Goal: Information Seeking & Learning: Learn about a topic

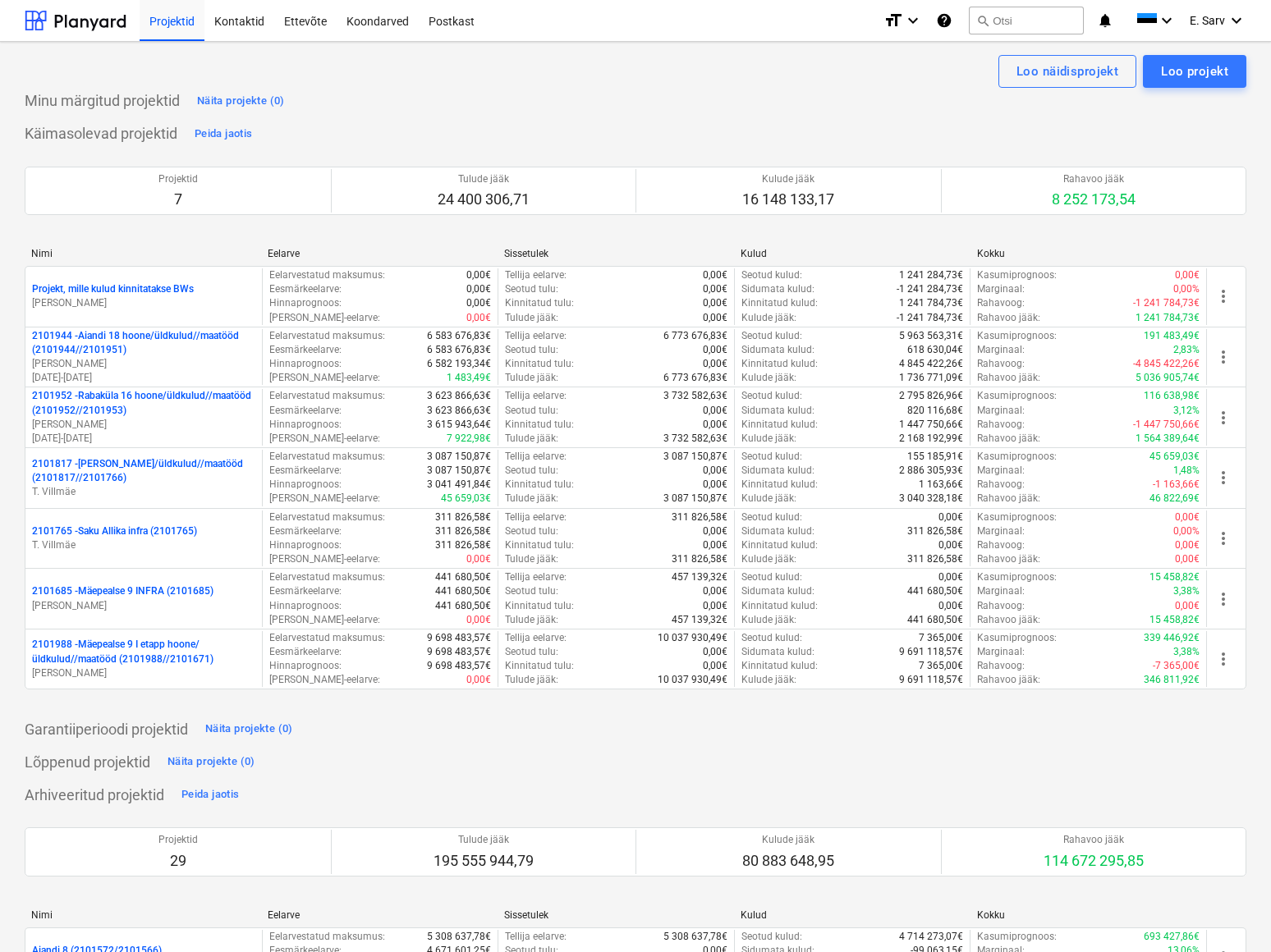
scroll to position [74, 0]
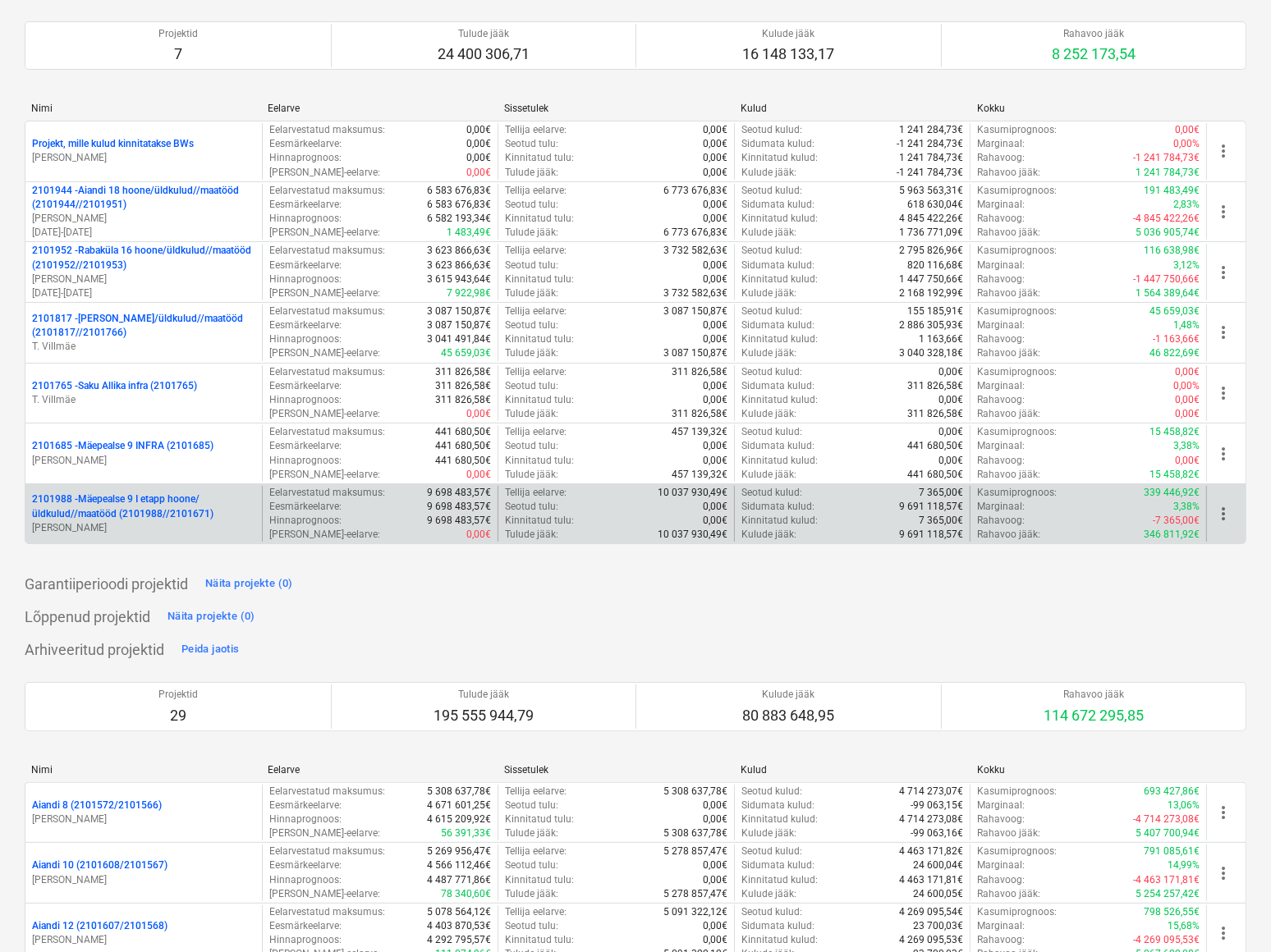
scroll to position [148, 0]
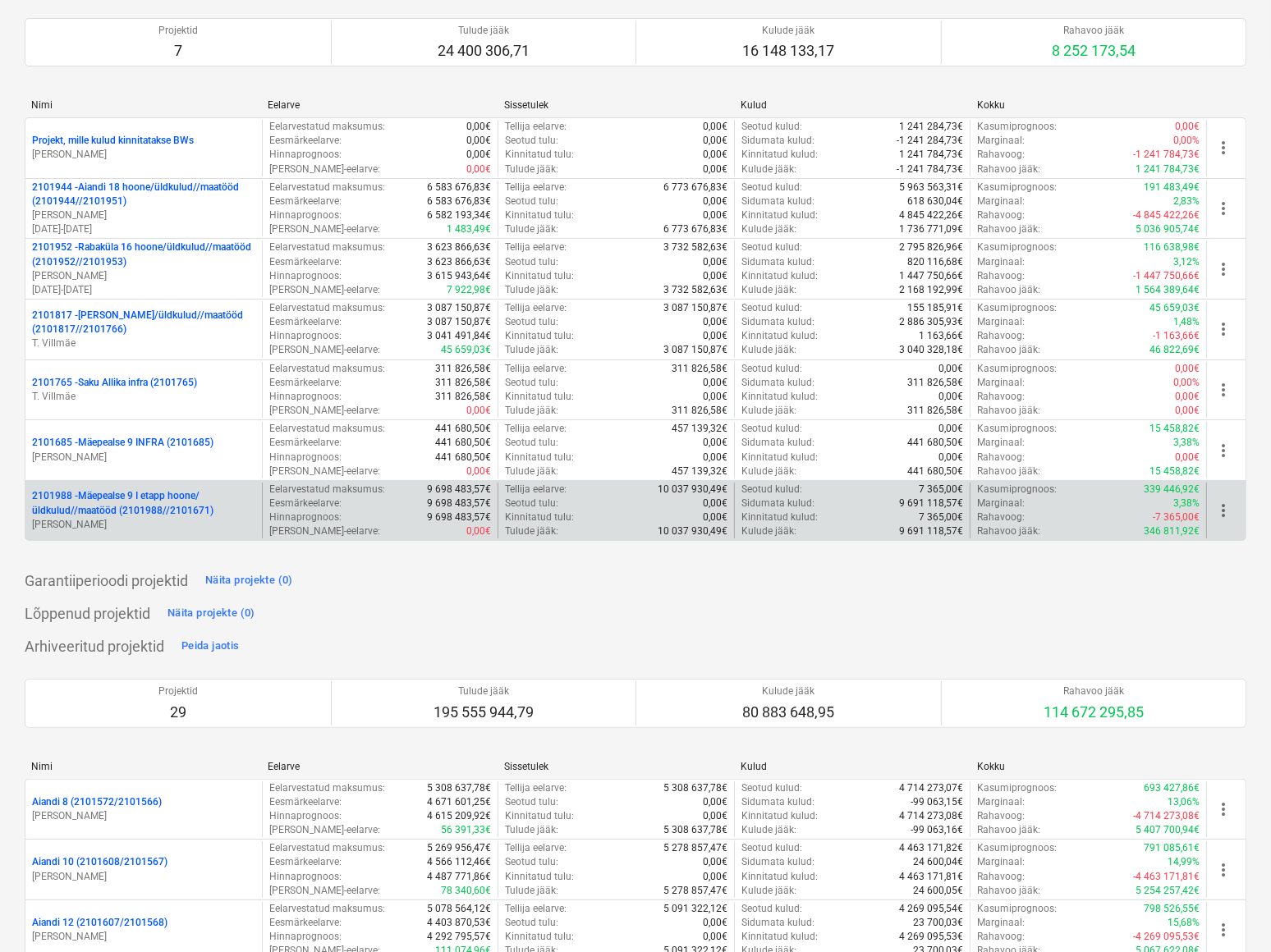
click at [79, 498] on p "2101988 - Mäepealse 9 I etapp hoone/üldkulud//maatööd (2101988//2101671)" at bounding box center [143, 503] width 223 height 28
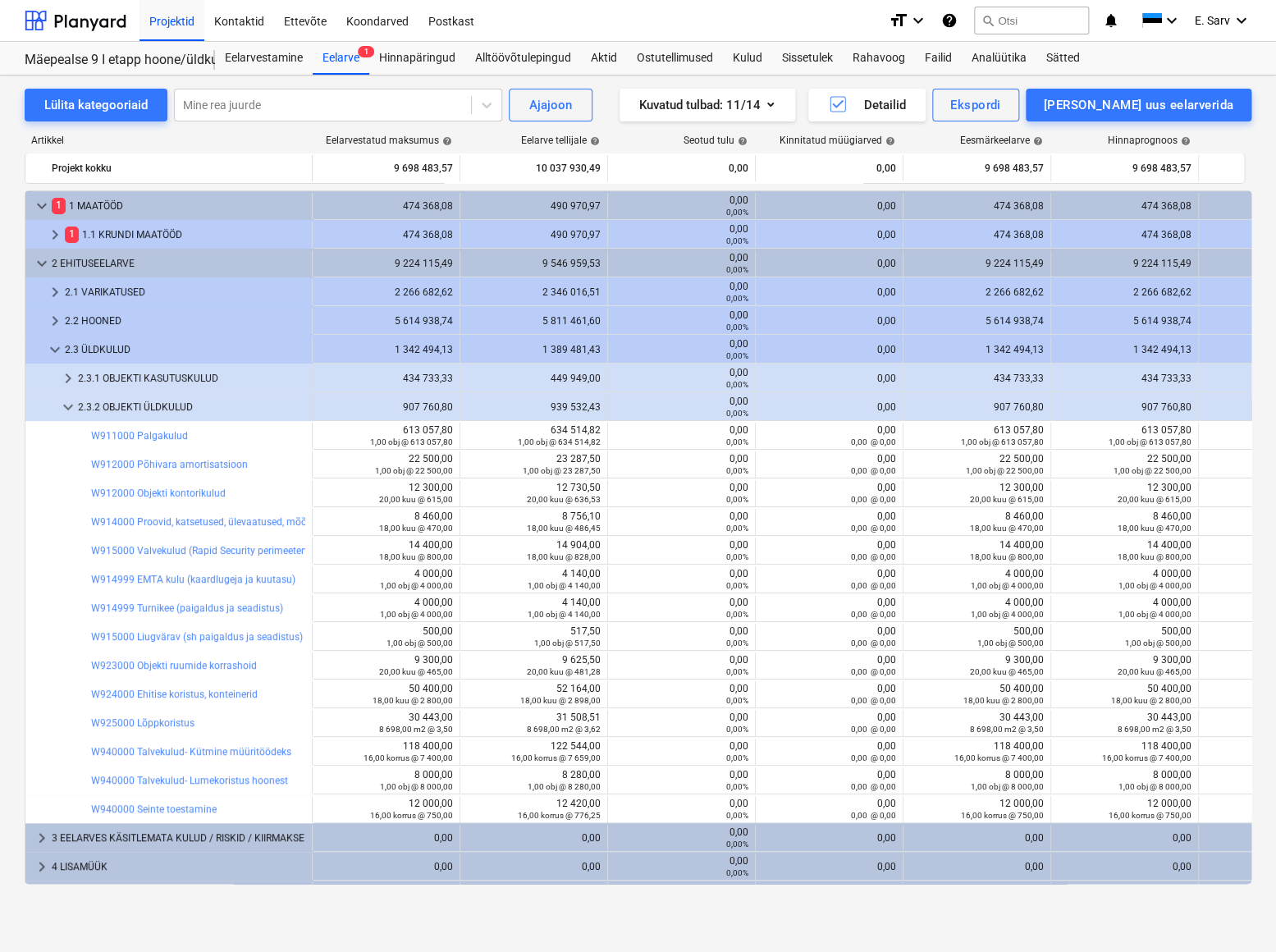
scroll to position [18, 0]
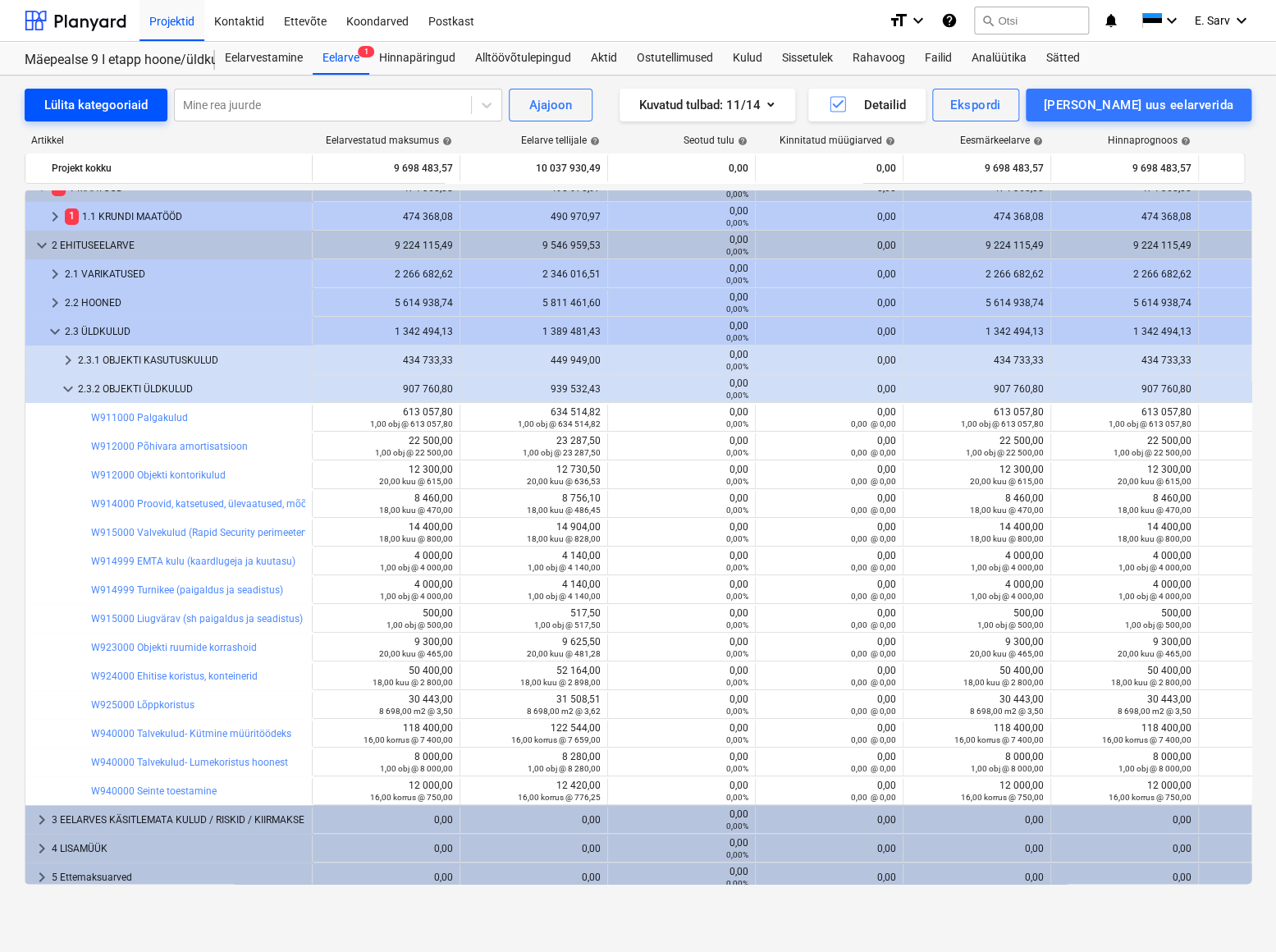
click at [87, 103] on div "Lülita kategooriaid" at bounding box center [97, 105] width 104 height 21
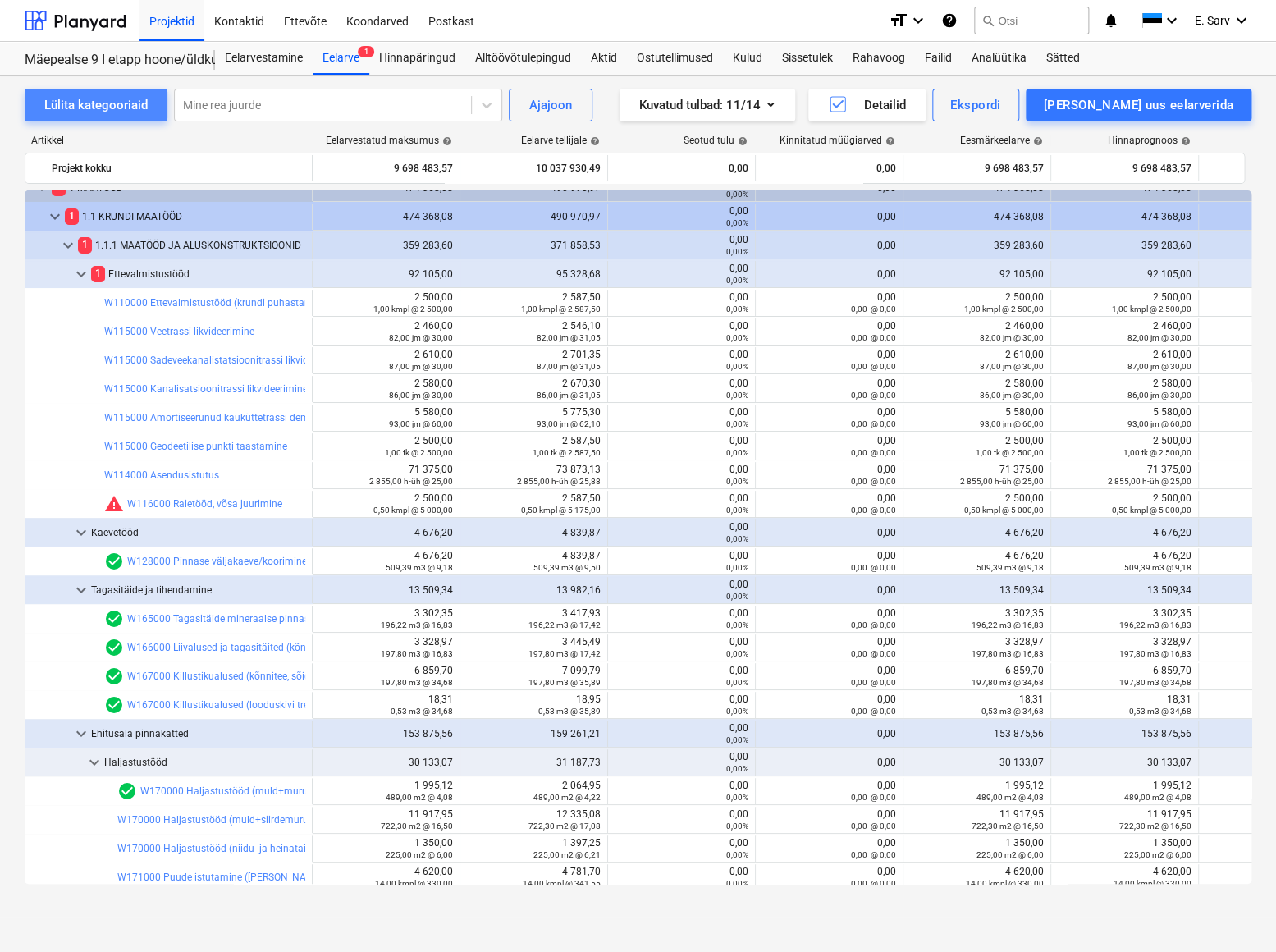
click at [87, 103] on div "Lülita kategooriaid" at bounding box center [97, 105] width 104 height 21
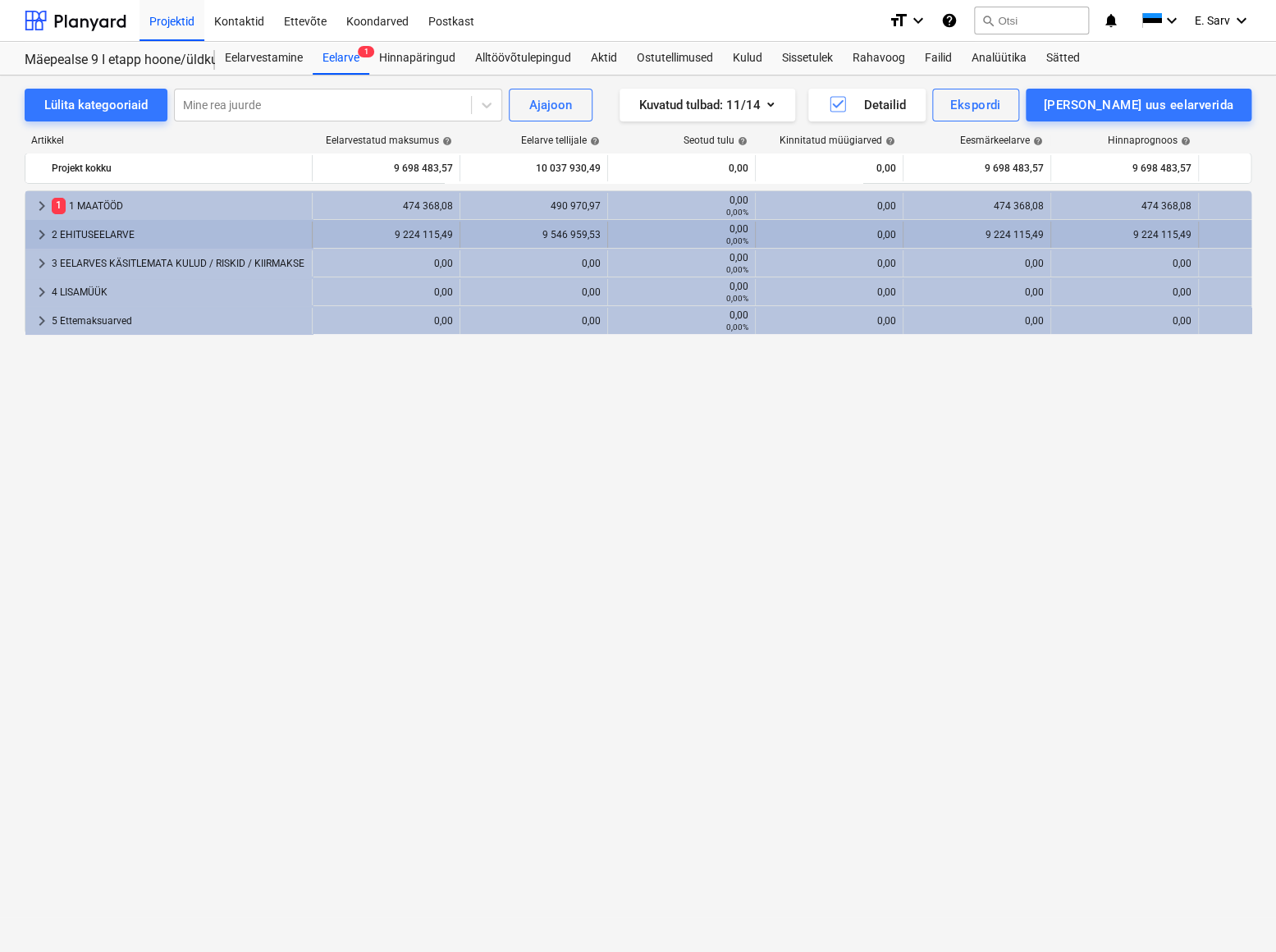
click at [37, 232] on span "keyboard_arrow_right" at bounding box center [42, 235] width 20 height 20
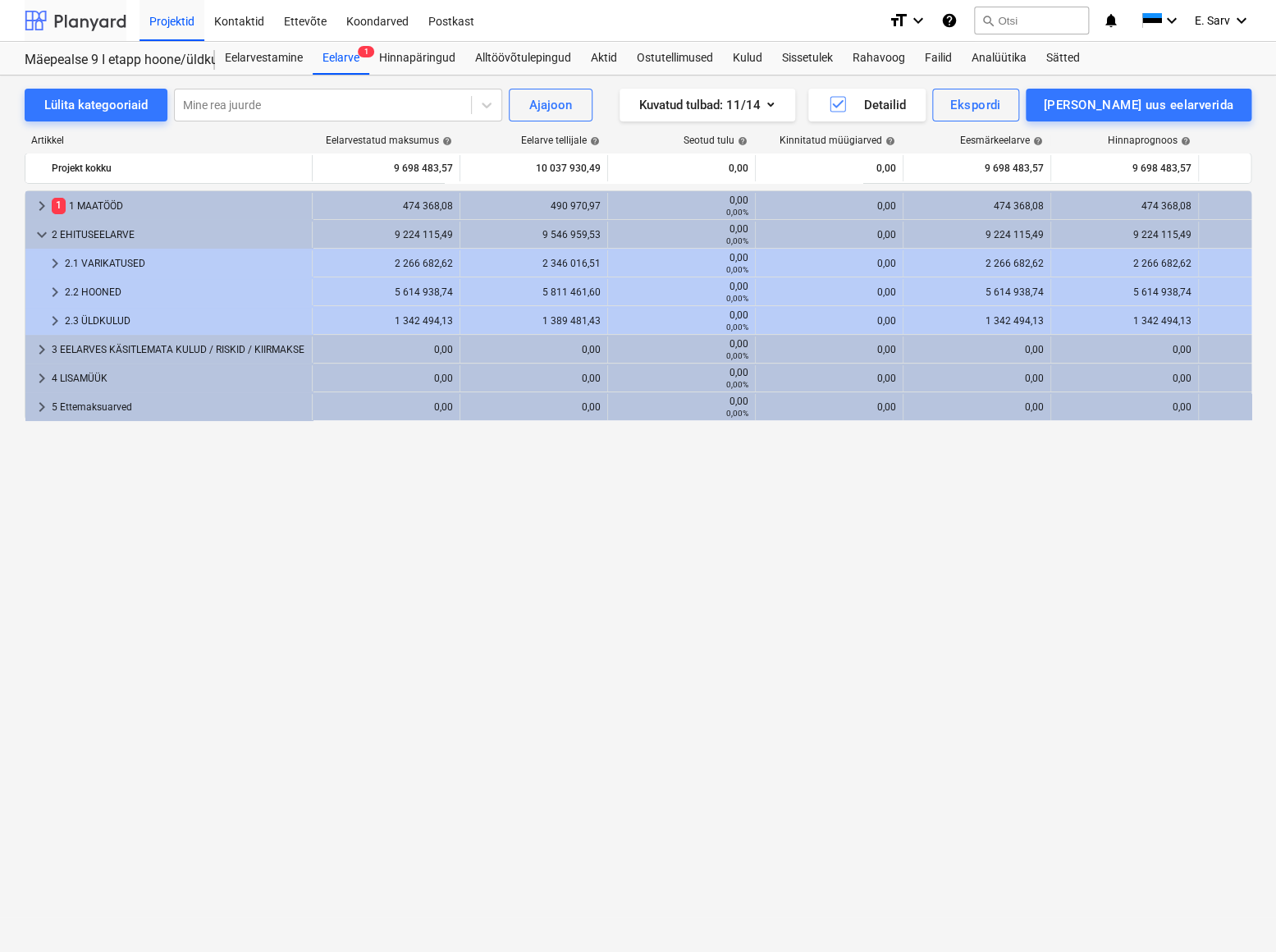
click at [80, 16] on div at bounding box center [76, 20] width 102 height 41
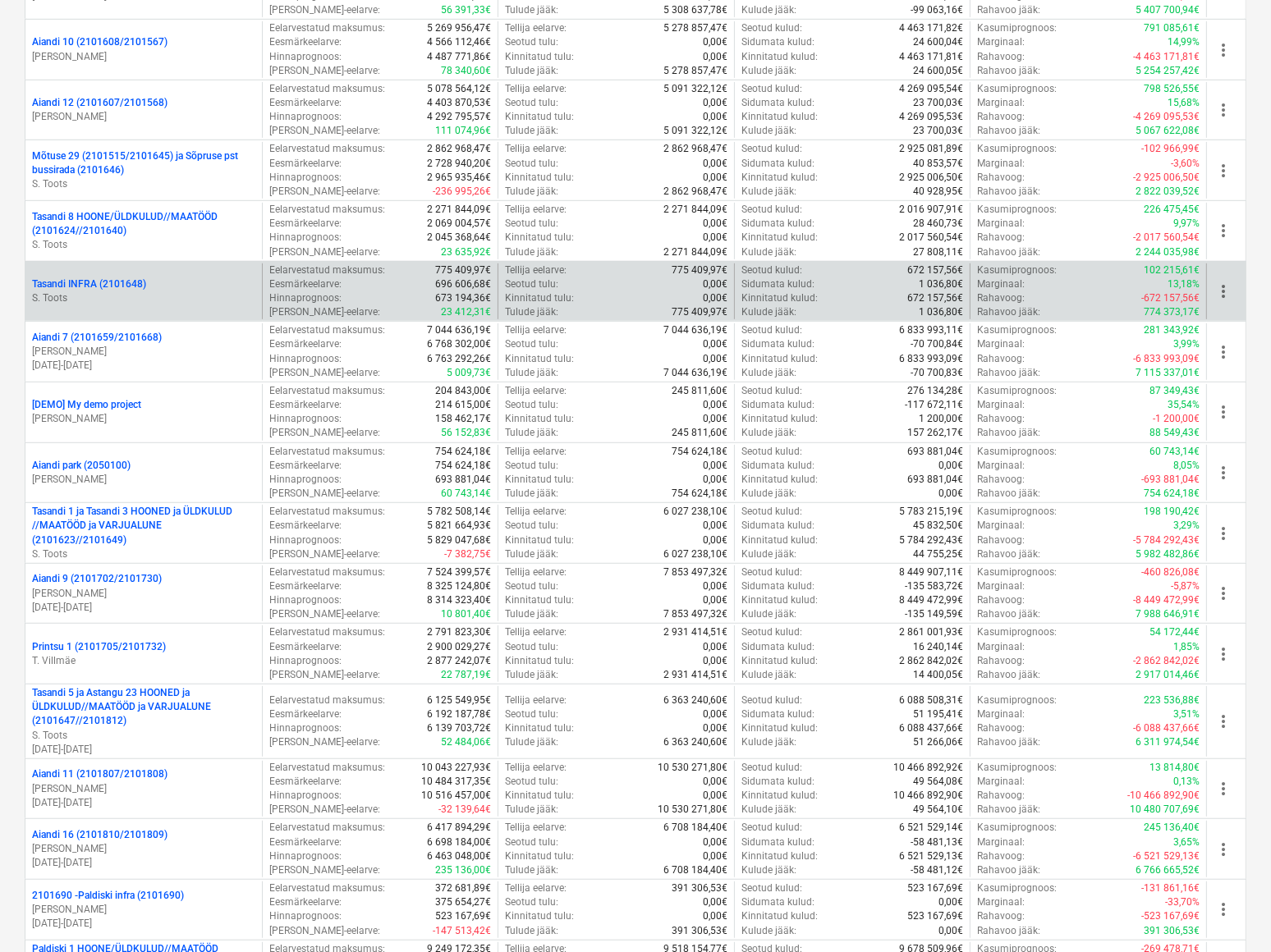
scroll to position [969, 0]
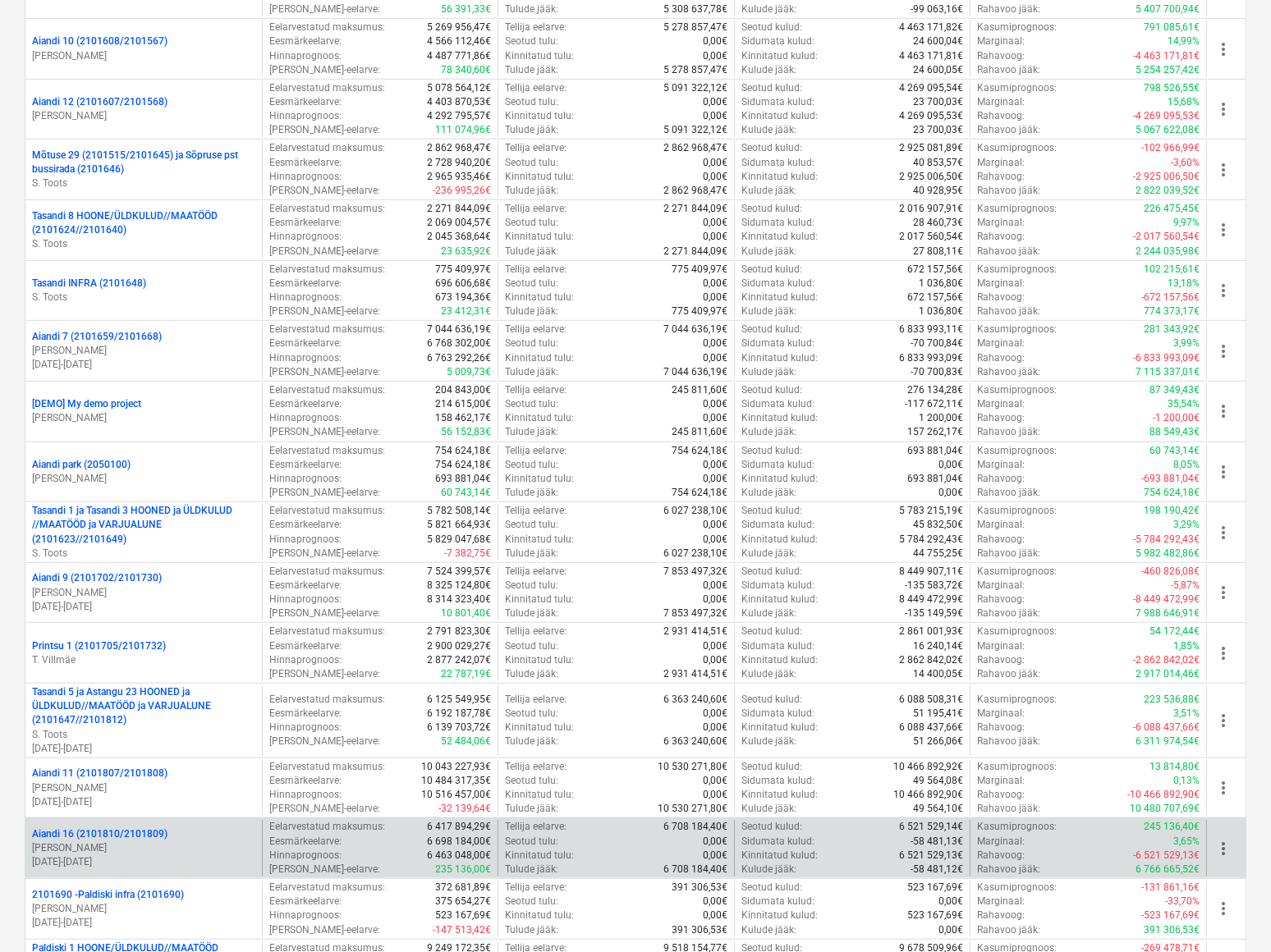
click at [133, 827] on p "Aiandi 16 (2101810/2101809)" at bounding box center [99, 834] width 136 height 14
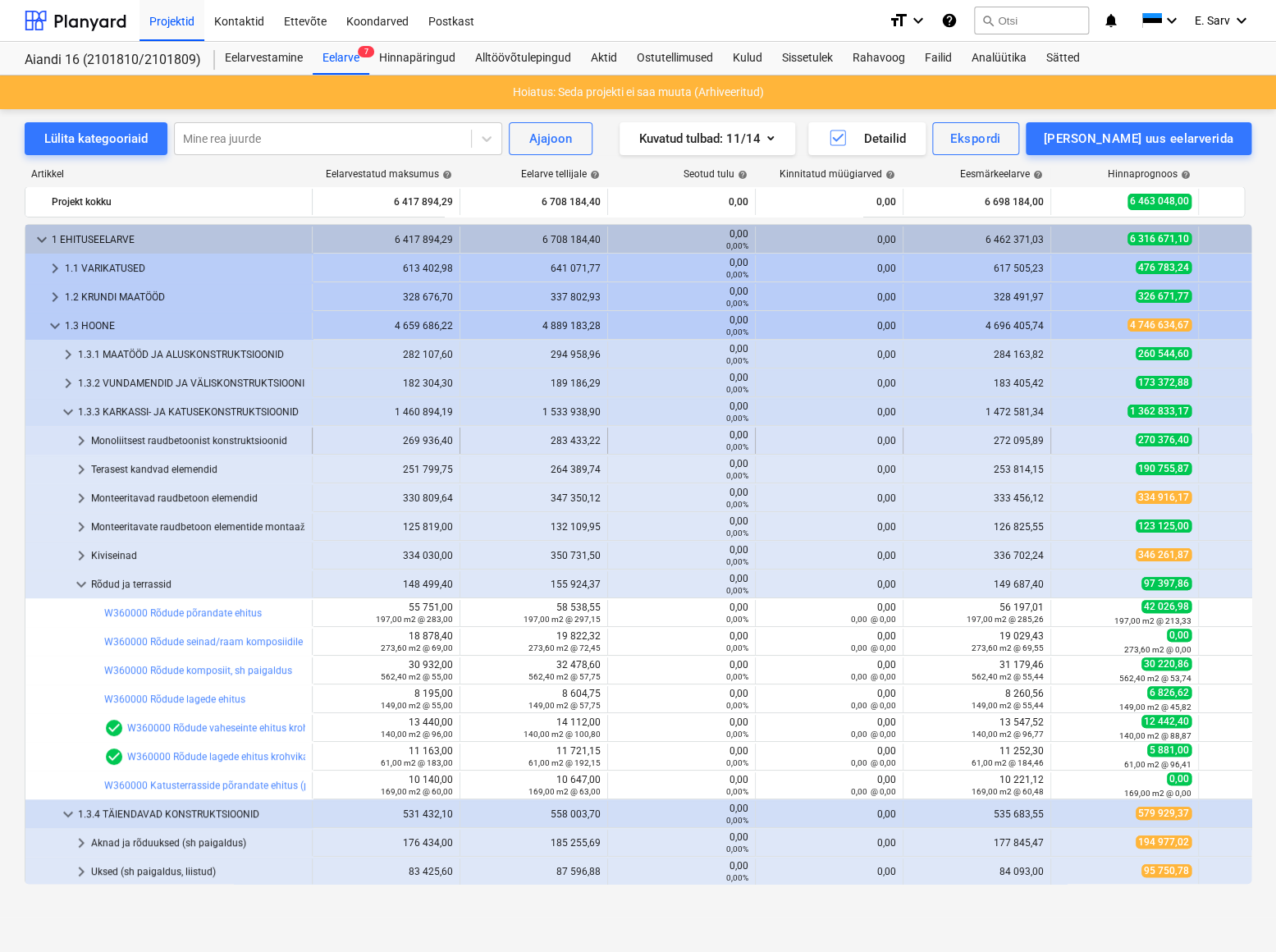
scroll to position [191, 0]
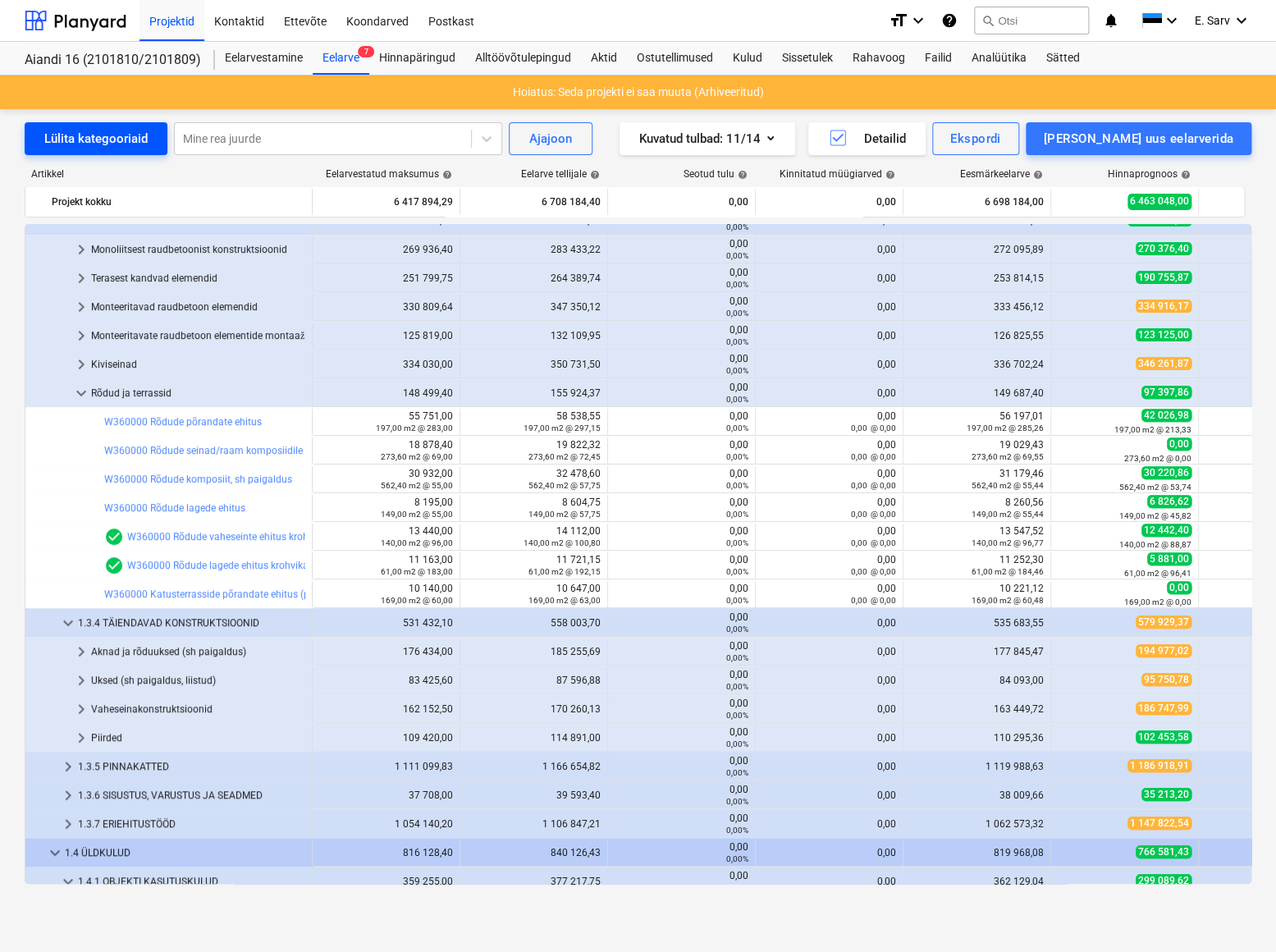
click at [101, 138] on div "Lülita kategooriaid" at bounding box center [97, 138] width 104 height 21
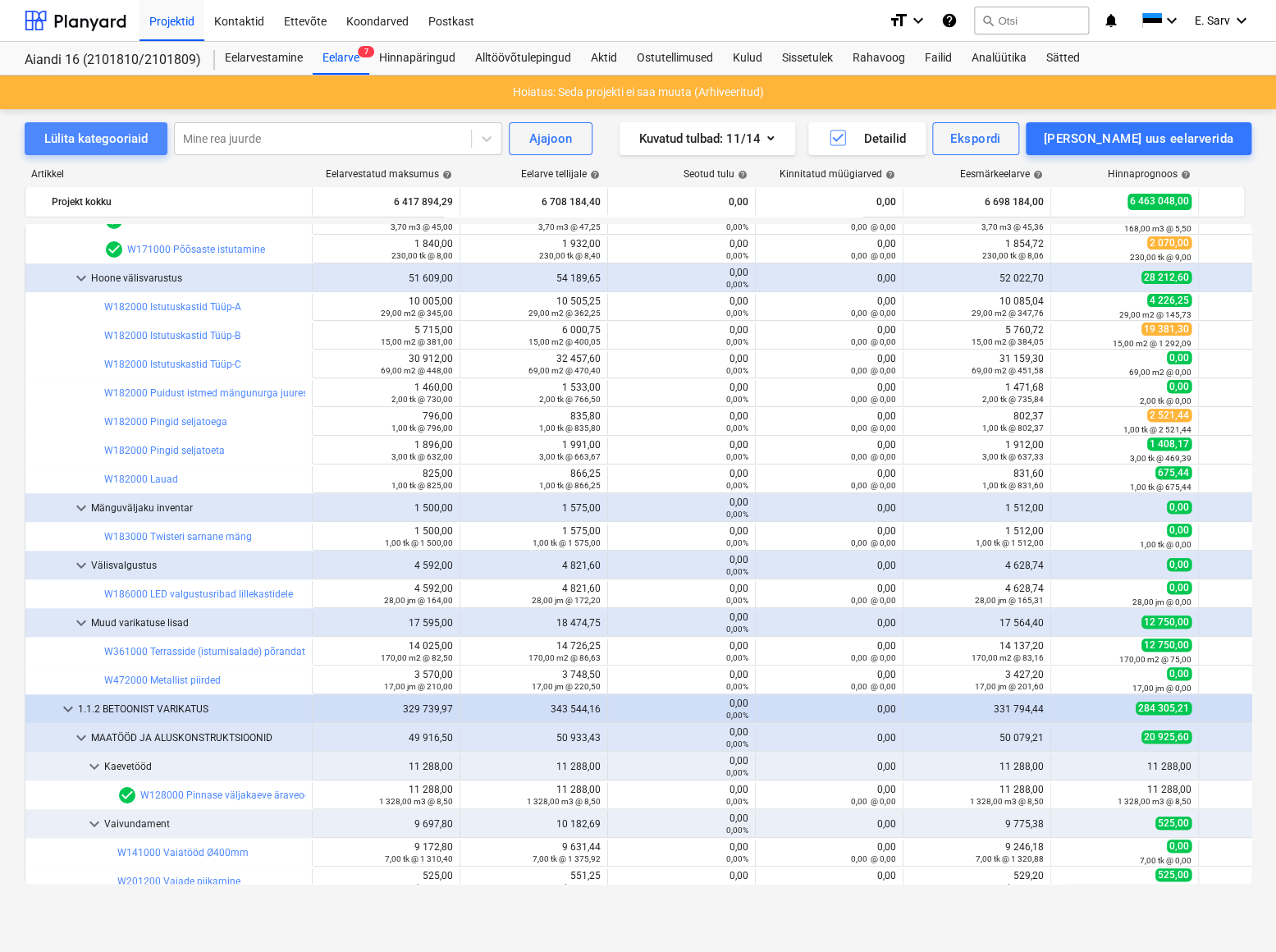
click at [101, 138] on div "Lülita kategooriaid" at bounding box center [97, 138] width 104 height 21
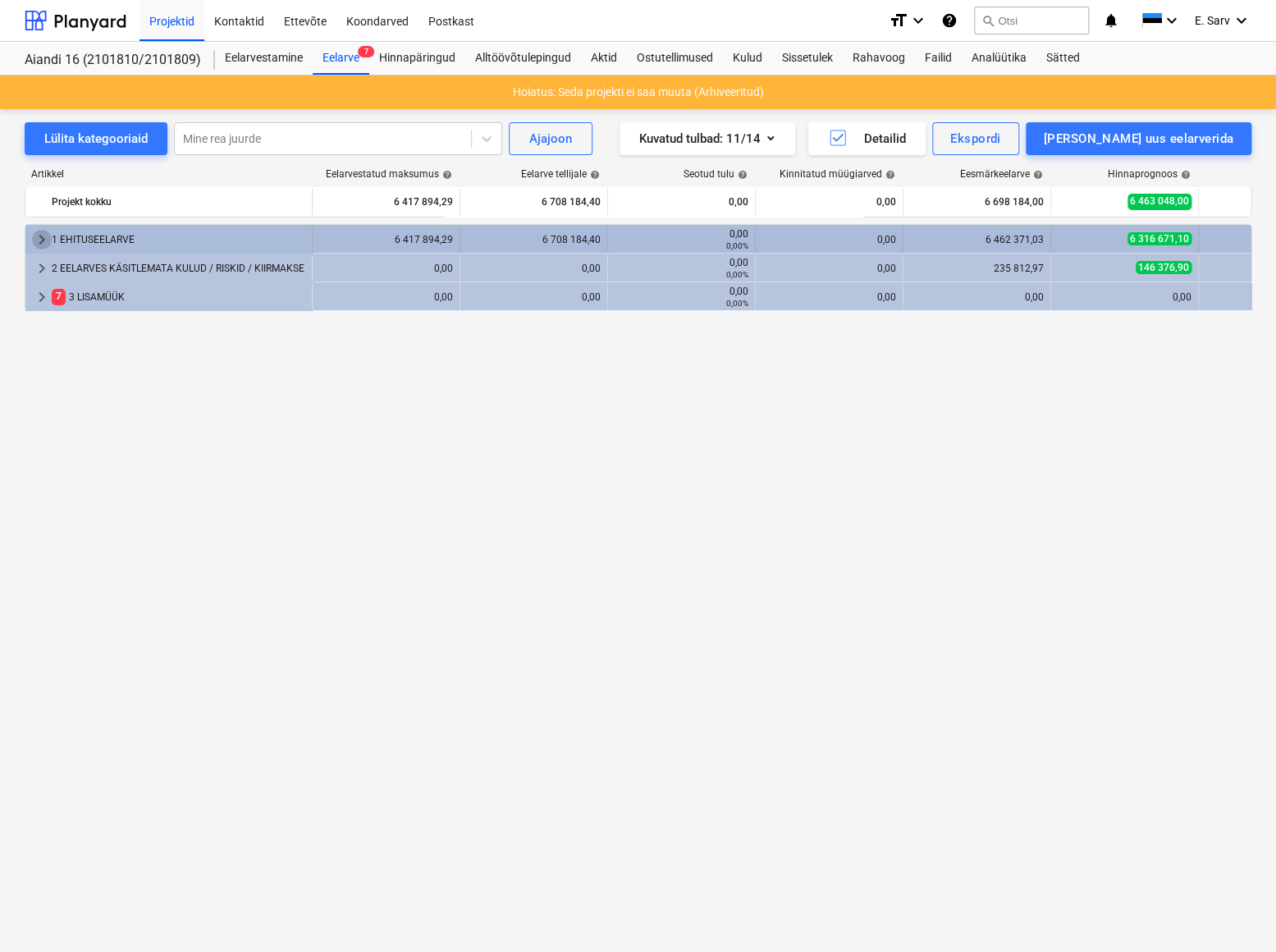
click at [40, 239] on span "keyboard_arrow_right" at bounding box center [42, 240] width 20 height 20
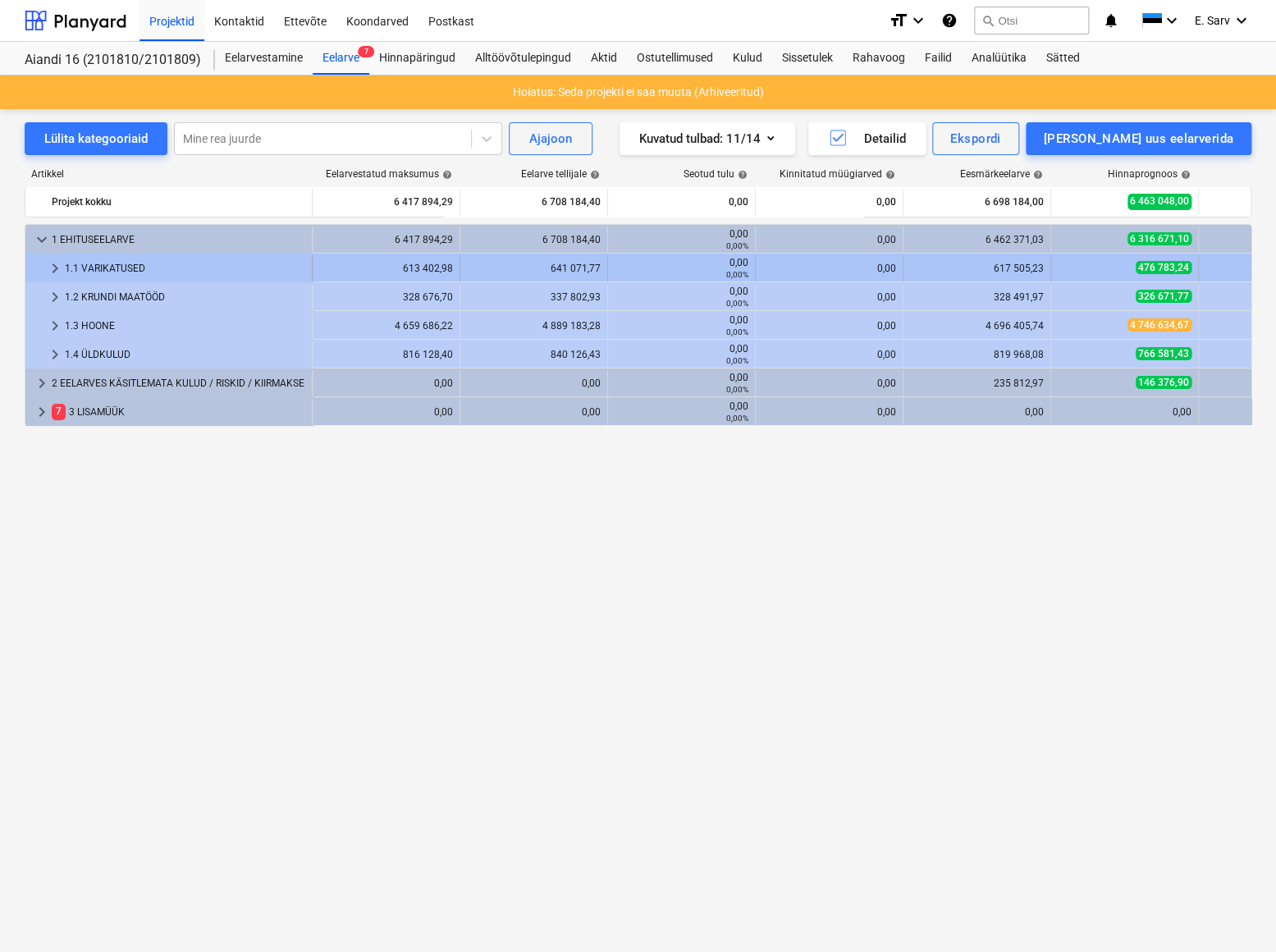
click at [48, 266] on span "keyboard_arrow_right" at bounding box center [56, 269] width 20 height 20
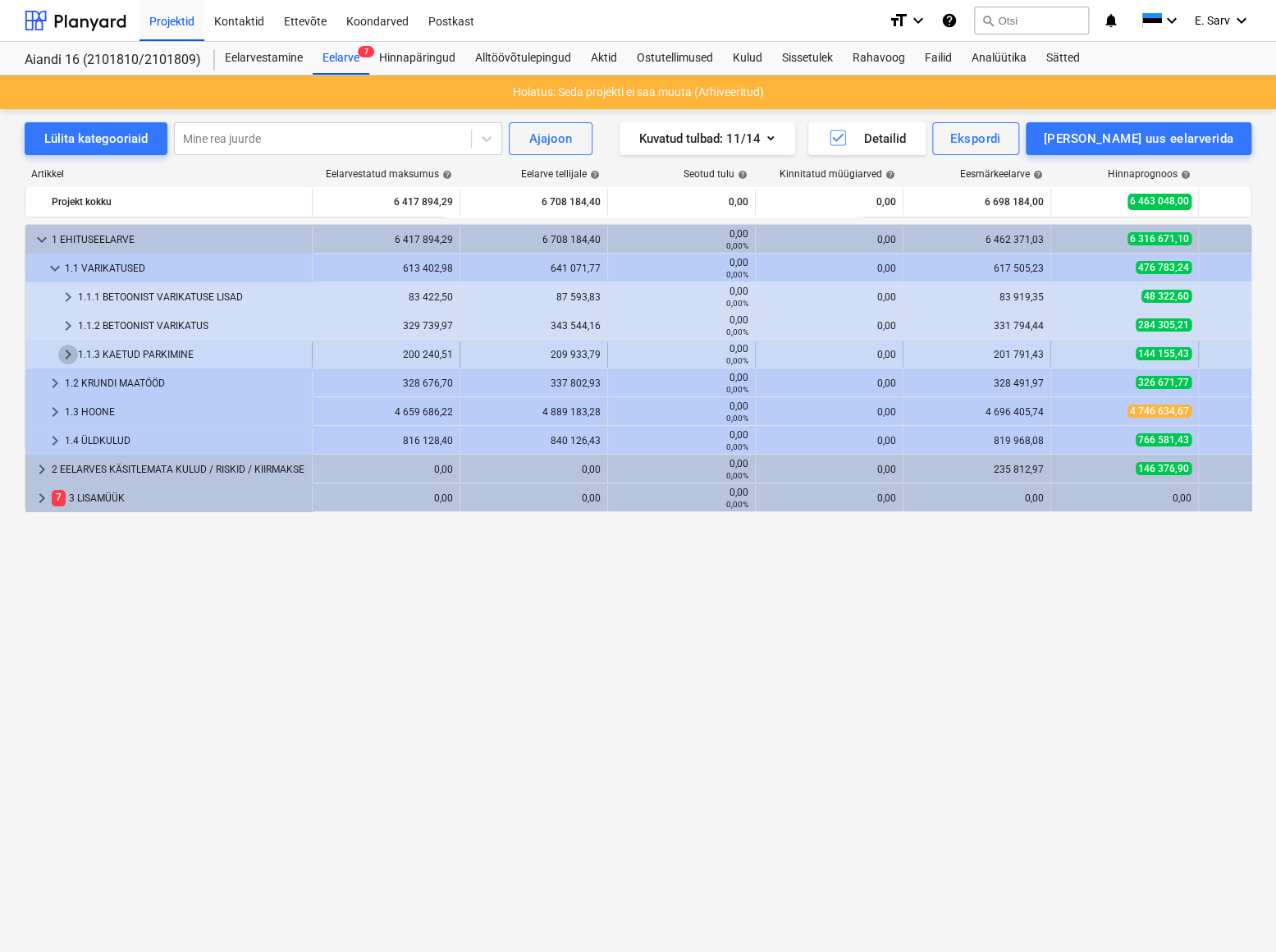
click at [67, 355] on span "keyboard_arrow_right" at bounding box center [68, 355] width 20 height 20
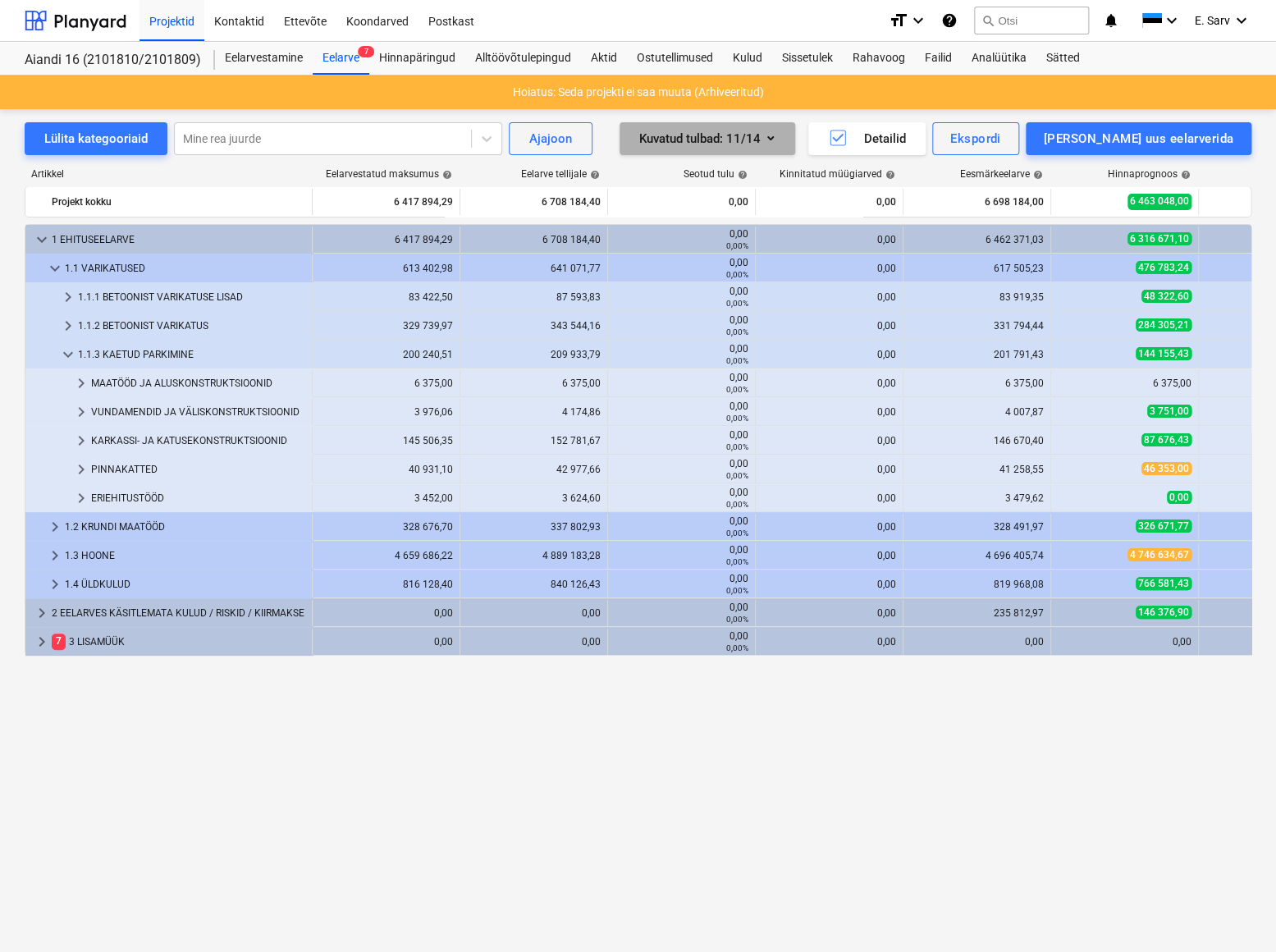
click at [781, 138] on icon "button" at bounding box center [771, 138] width 20 height 20
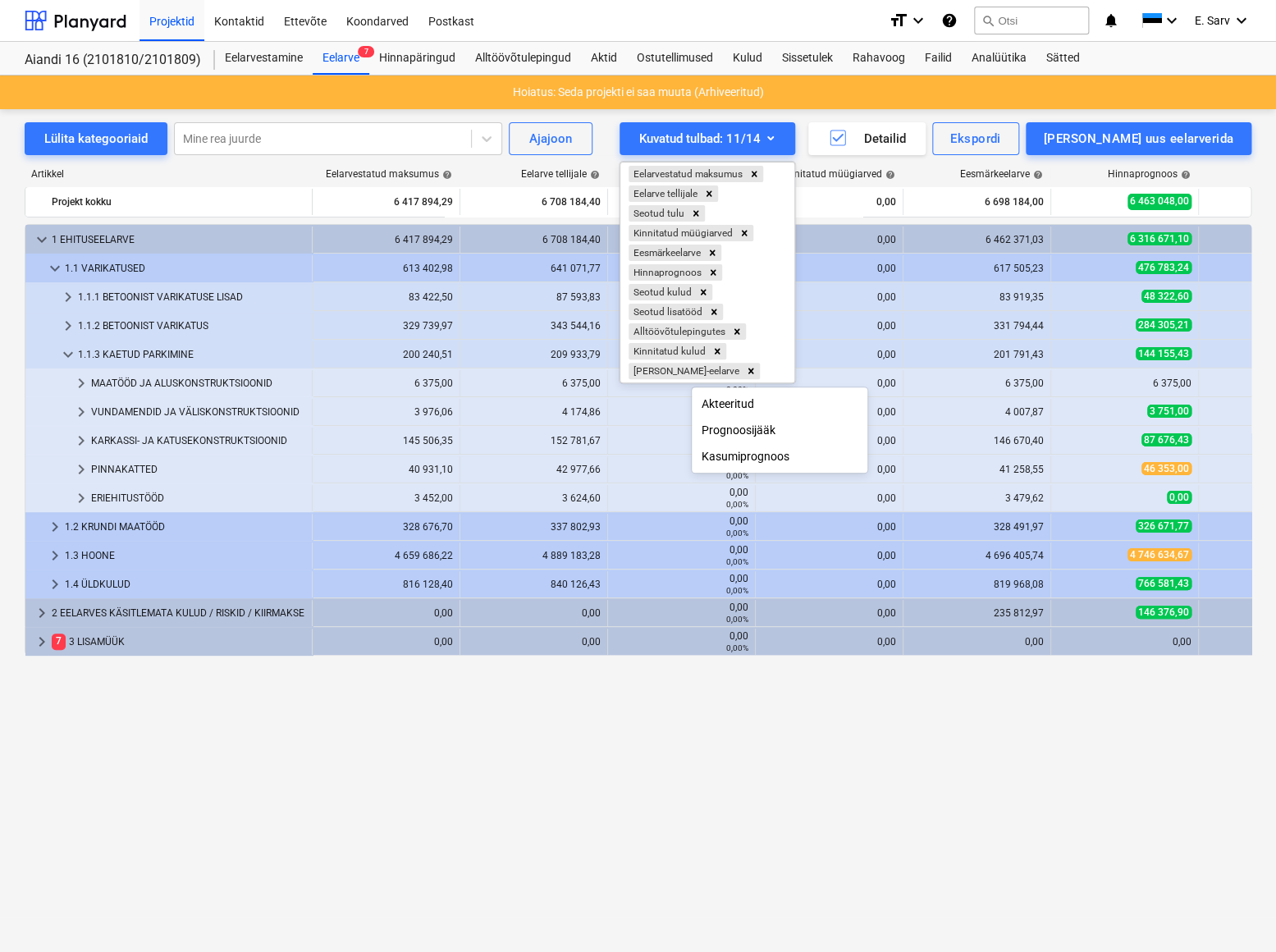
click at [874, 703] on div at bounding box center [638, 476] width 1276 height 952
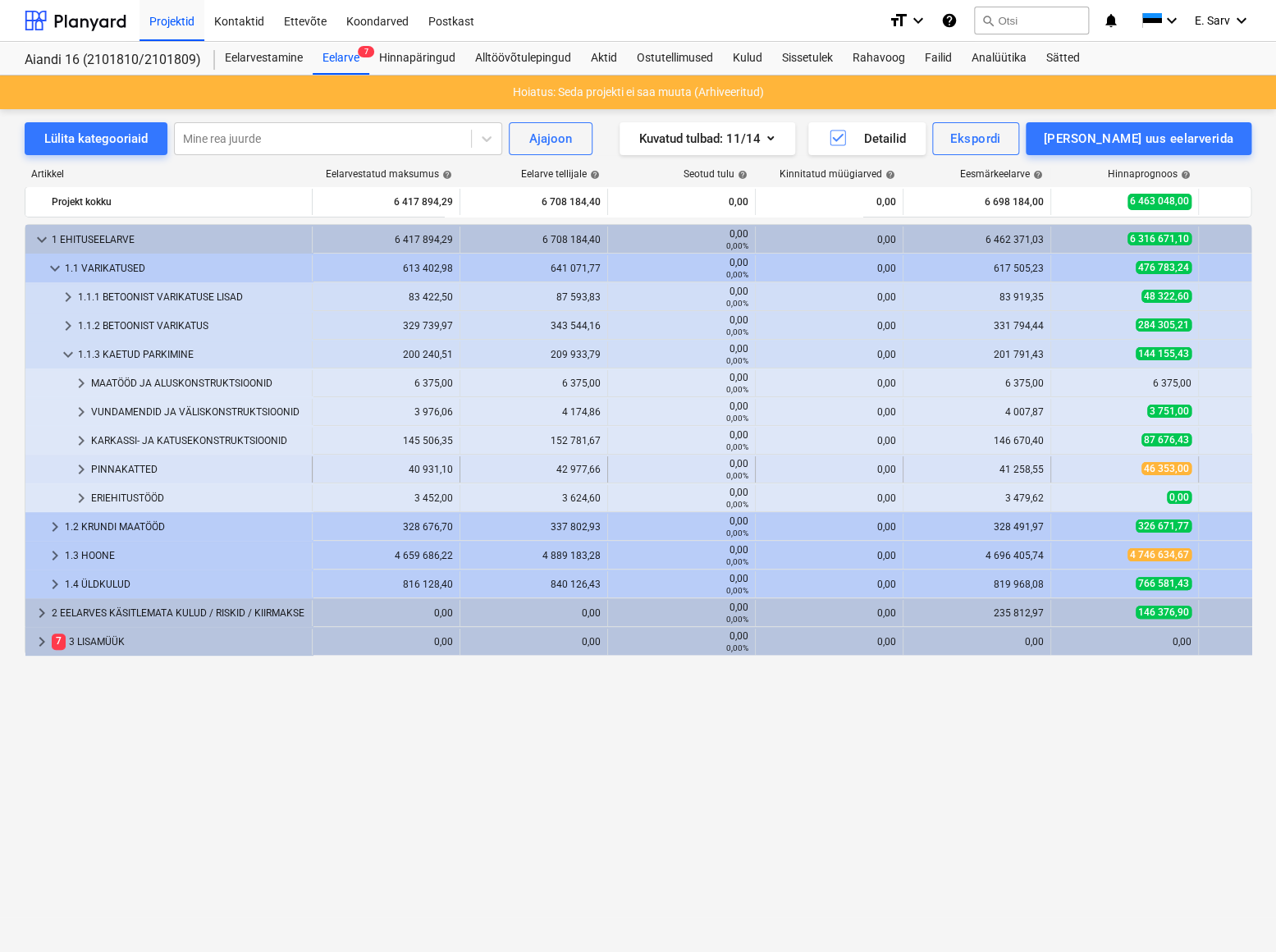
click at [128, 470] on div "PINNAKATTED" at bounding box center [198, 469] width 214 height 26
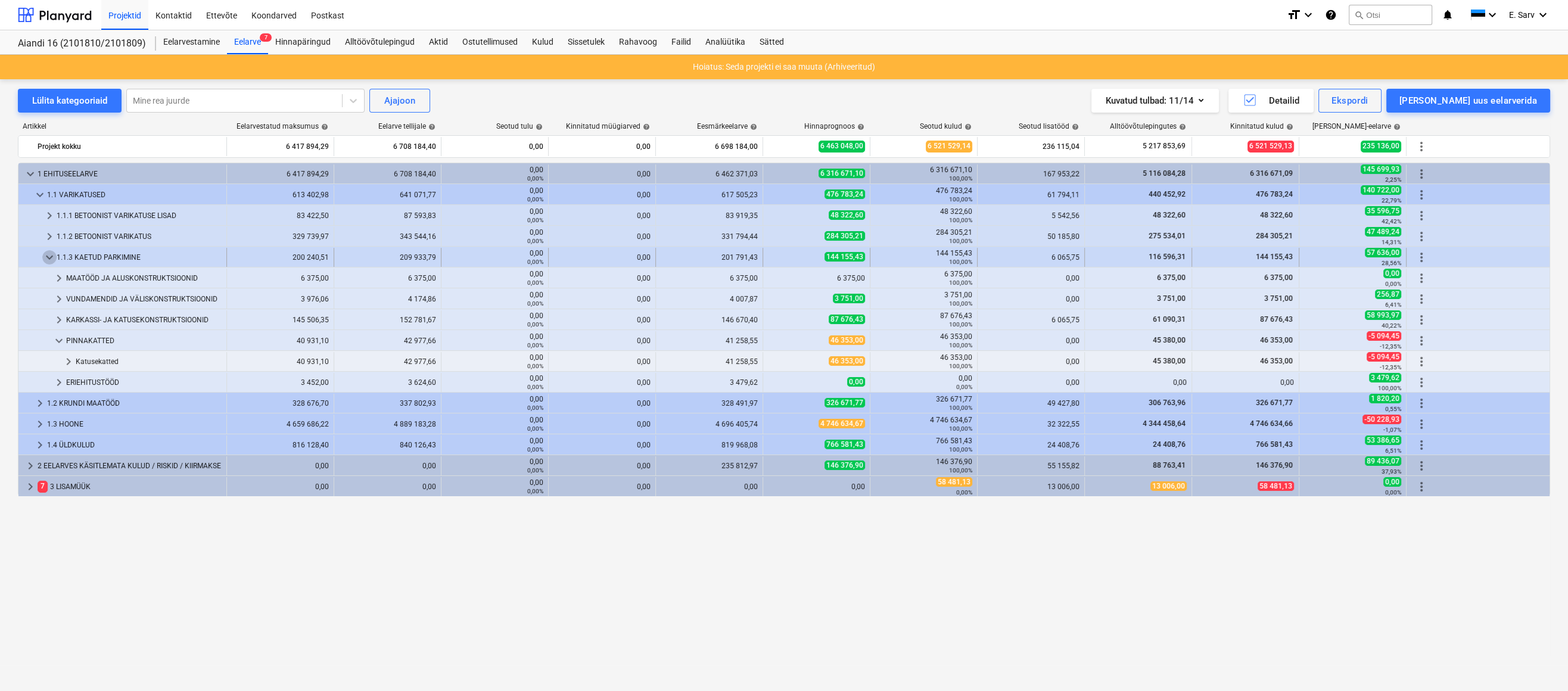
click at [53, 256] on span "keyboard_arrow_down" at bounding box center [50, 258] width 15 height 15
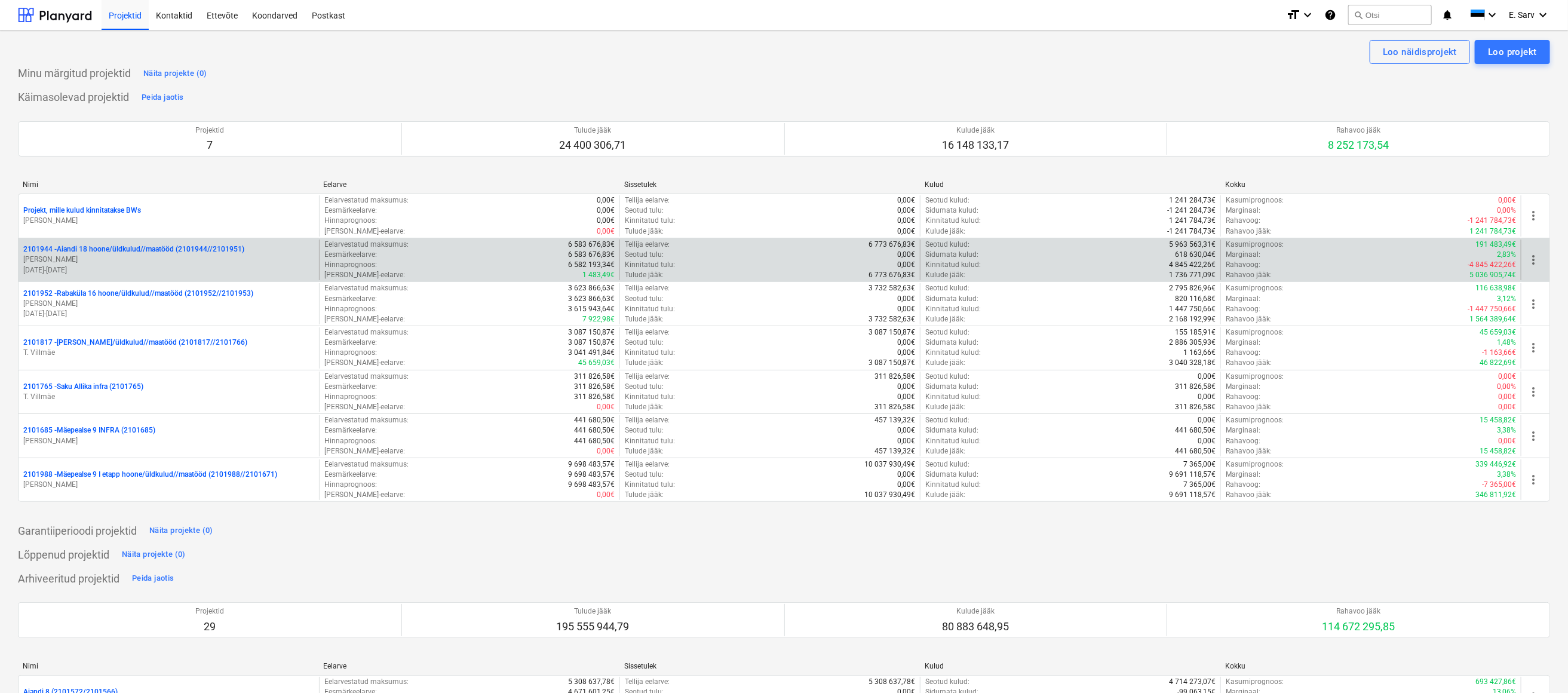
click at [101, 251] on p "2101944 - Aiandi 18 hoone/üldkulud//maatööd (2101944//2101951)" at bounding box center [133, 249] width 221 height 10
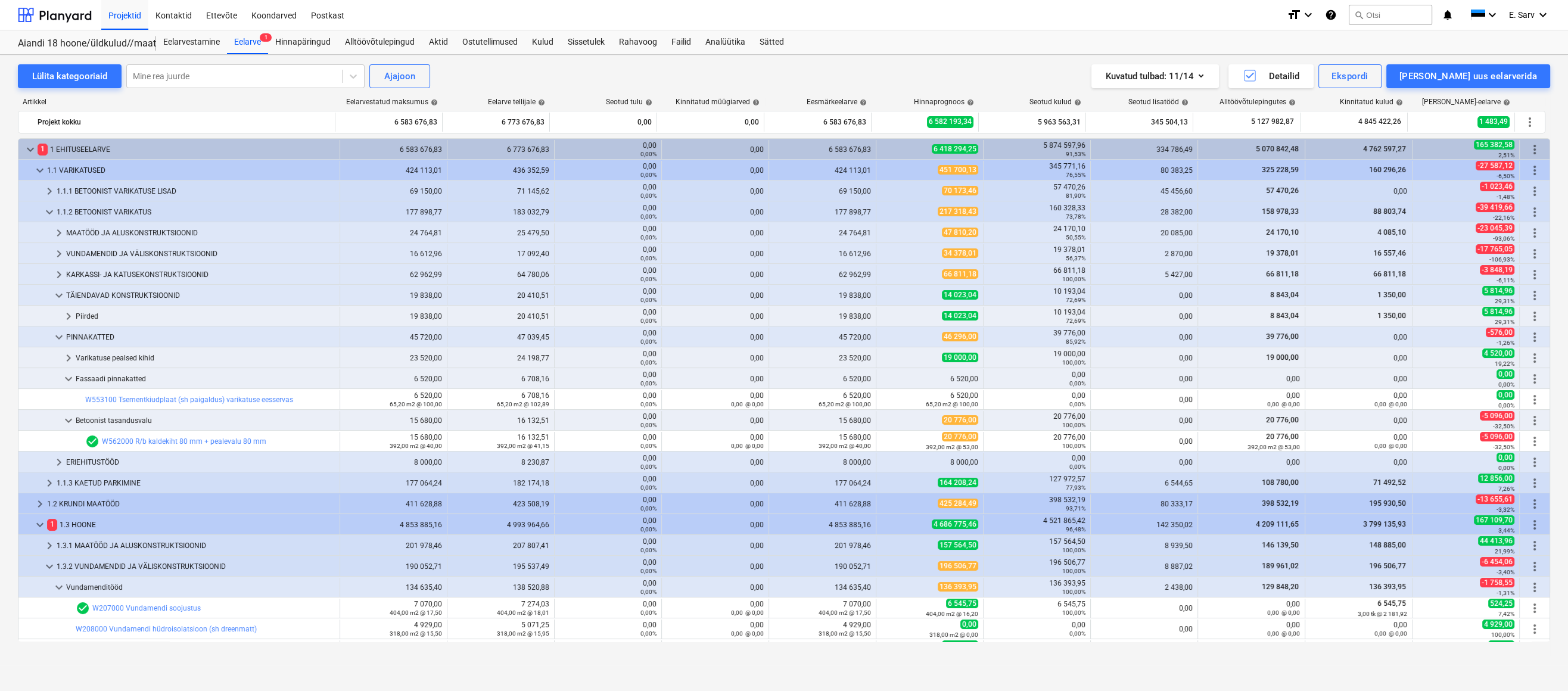
scroll to position [270, 0]
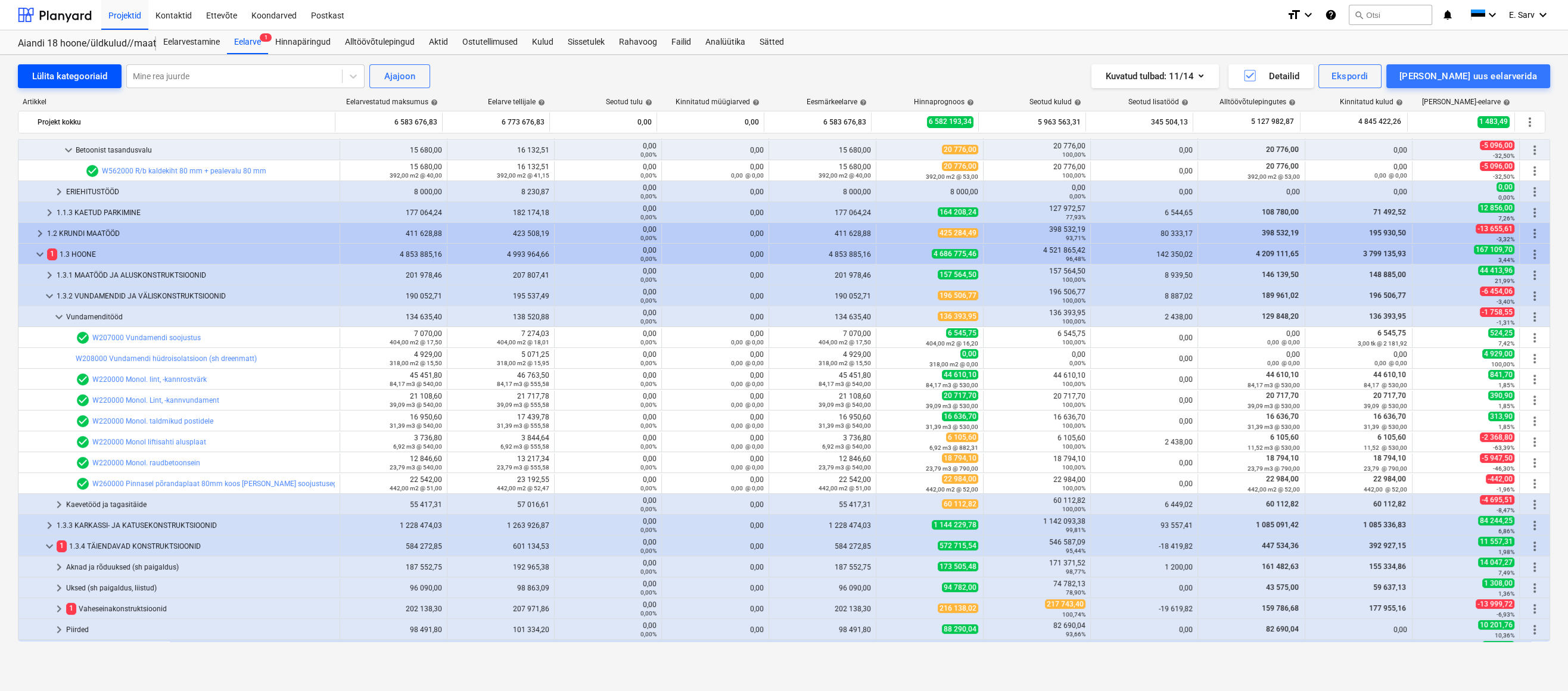
click at [56, 76] on div "Lülita kategooriaid" at bounding box center [70, 76] width 75 height 15
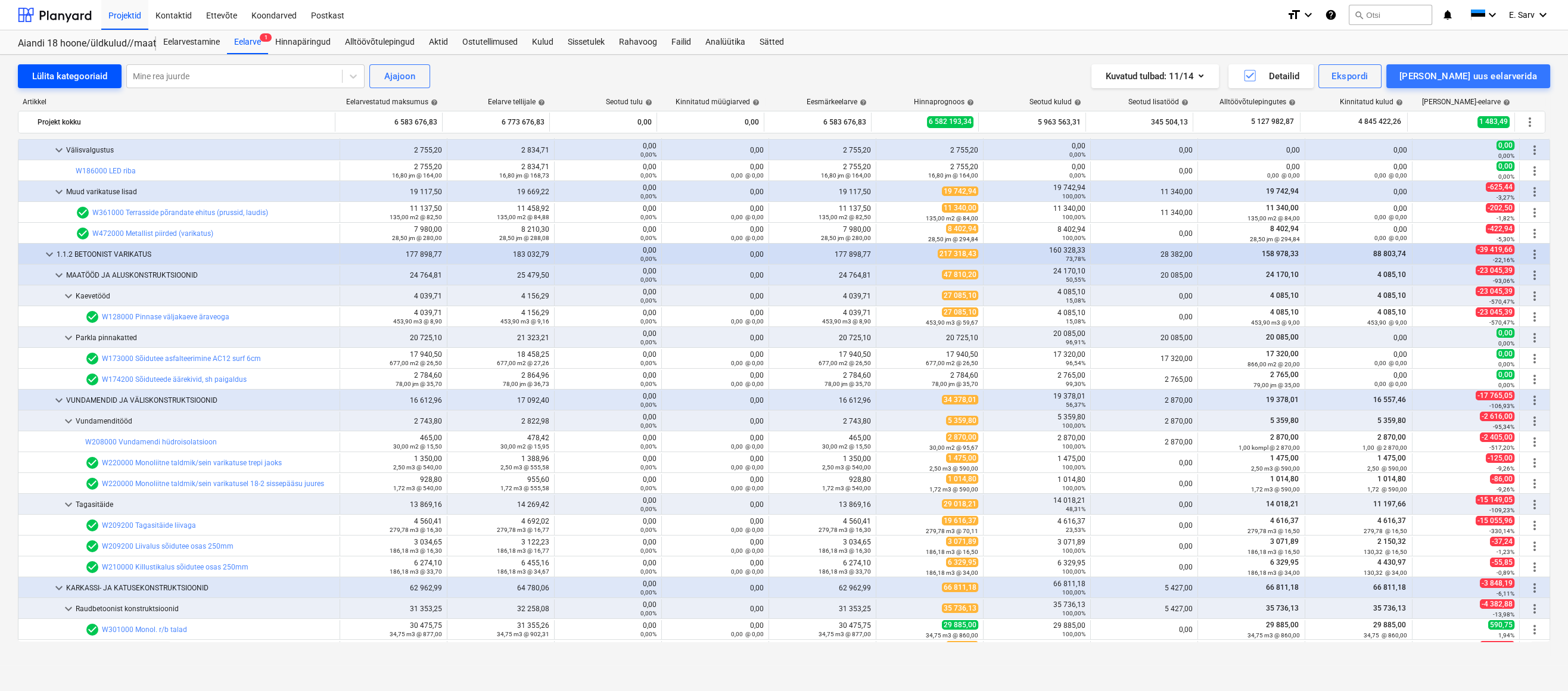
click at [56, 76] on div "Lülita kategooriaid" at bounding box center [70, 76] width 75 height 15
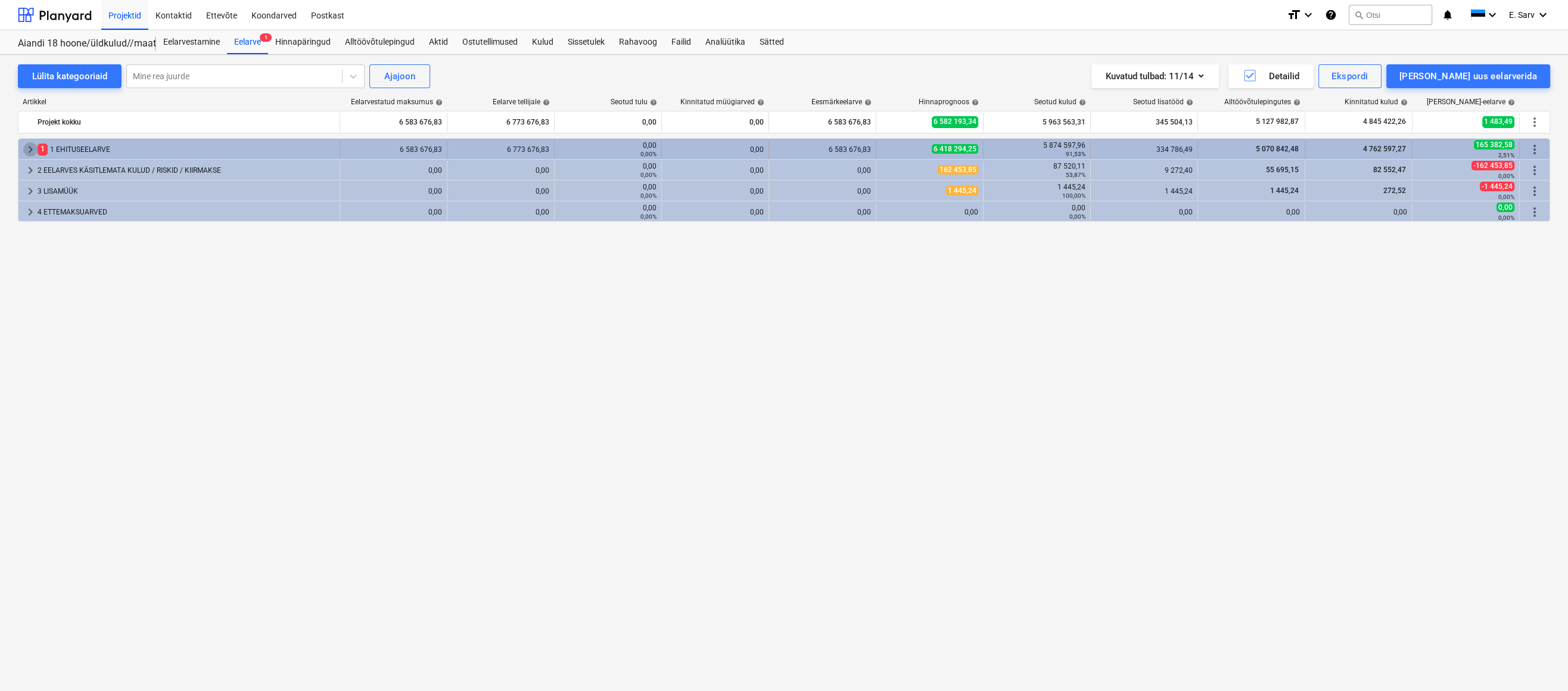
click at [28, 149] on span "keyboard_arrow_right" at bounding box center [30, 149] width 15 height 15
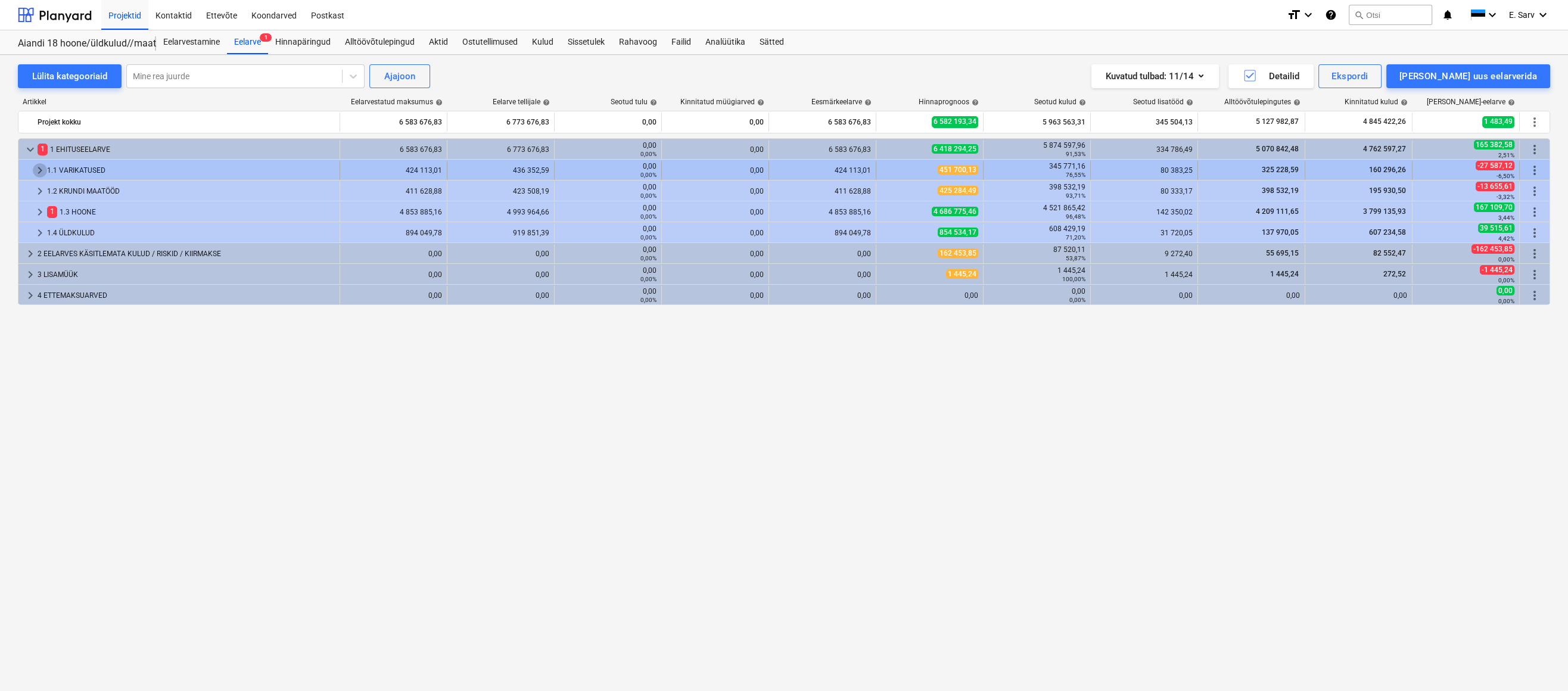
click at [33, 168] on span "keyboard_arrow_right" at bounding box center [40, 171] width 15 height 15
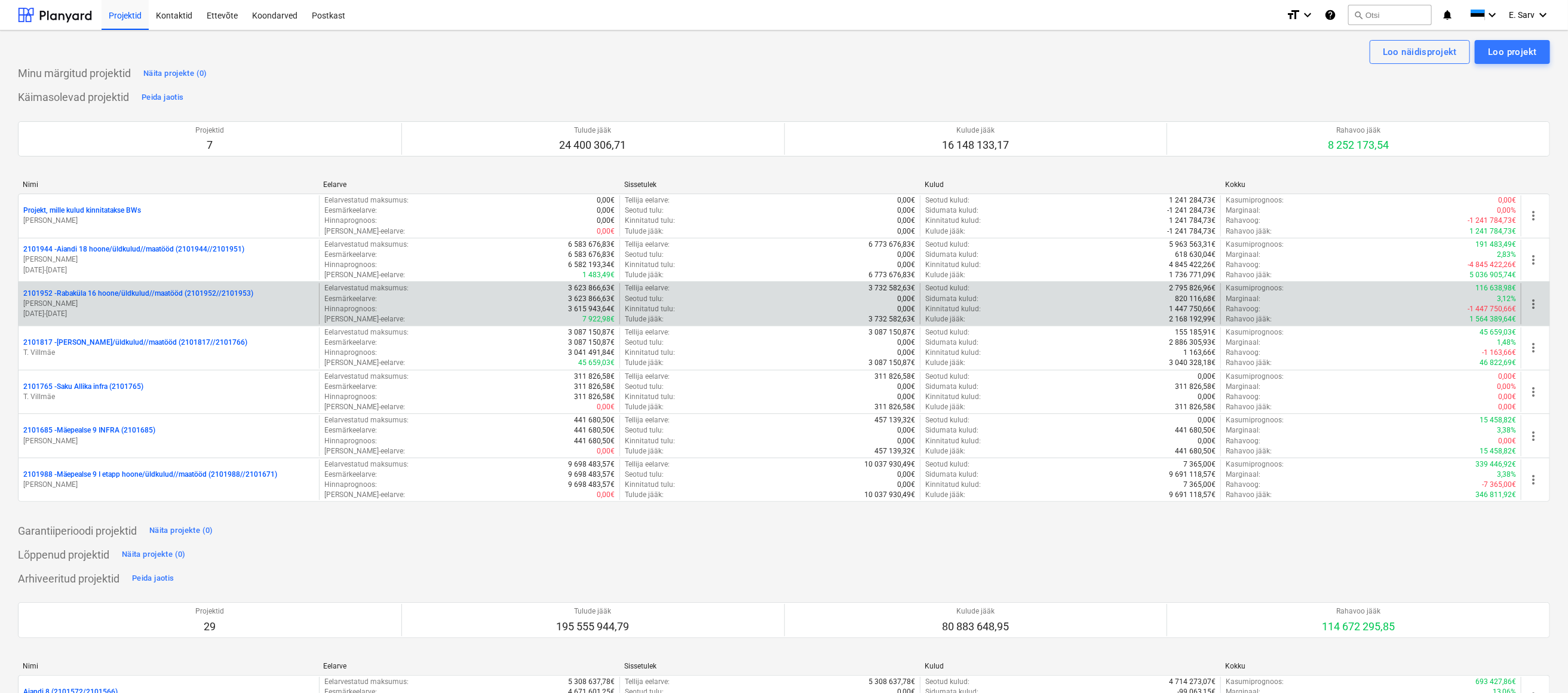
click at [93, 292] on p "2101952 - [GEOGRAPHIC_DATA] 16 hoone/üldkulud//maatööd (2101952//2101953)" at bounding box center [138, 293] width 230 height 10
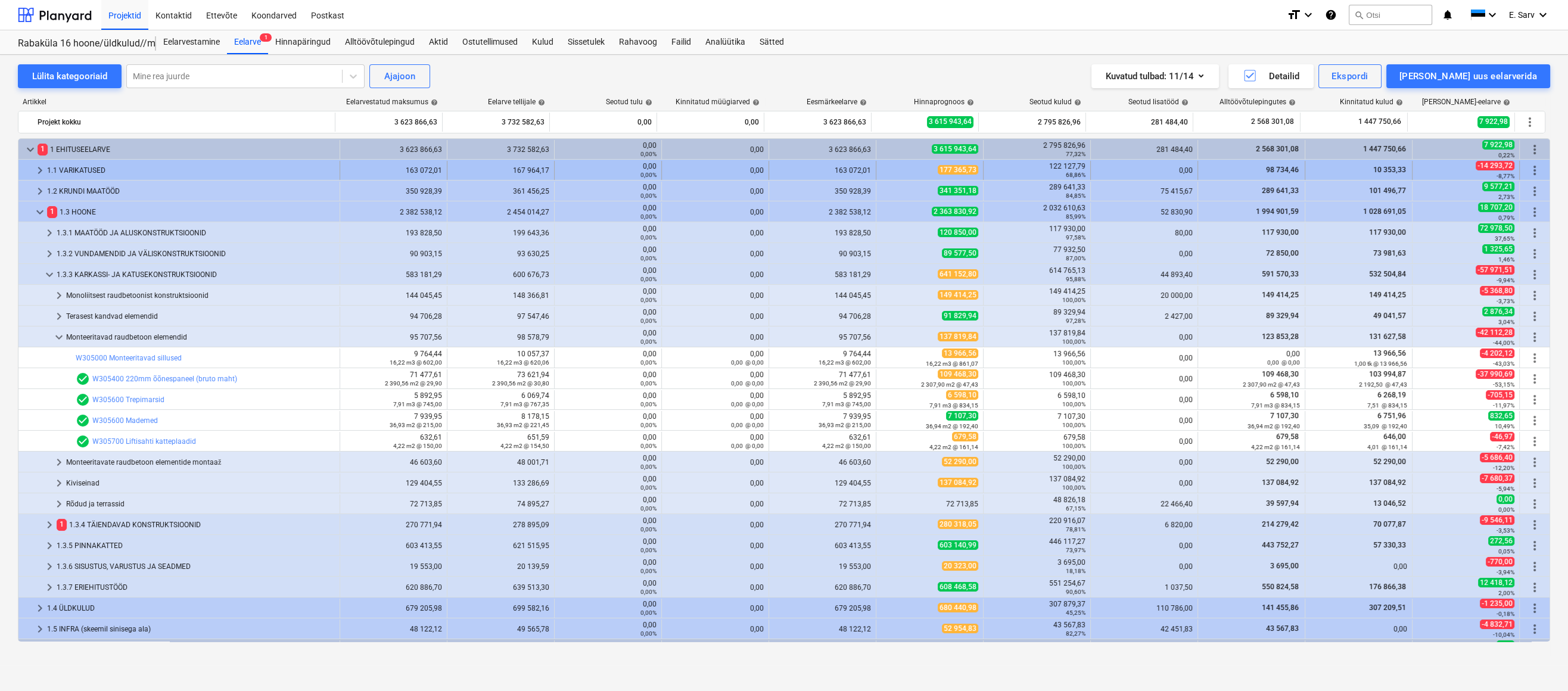
click at [38, 170] on span "keyboard_arrow_right" at bounding box center [40, 171] width 15 height 15
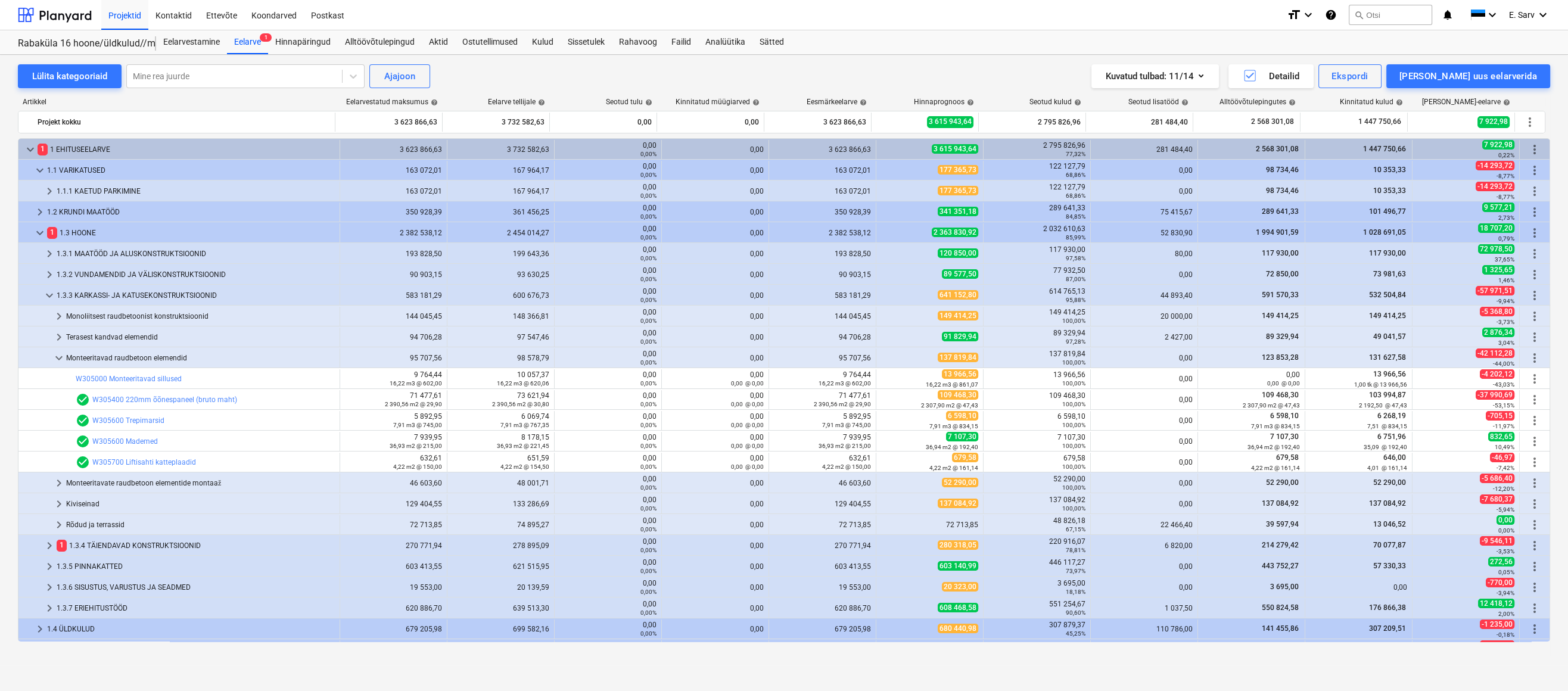
drag, startPoint x: 166, startPoint y: 95, endPoint x: 120, endPoint y: 75, distance: 50.2
click at [166, 95] on div "Artikkel Eelarvestatud maksumus help Eelarve tellijale help Seotud tulu help [P…" at bounding box center [784, 372] width 1532 height 568
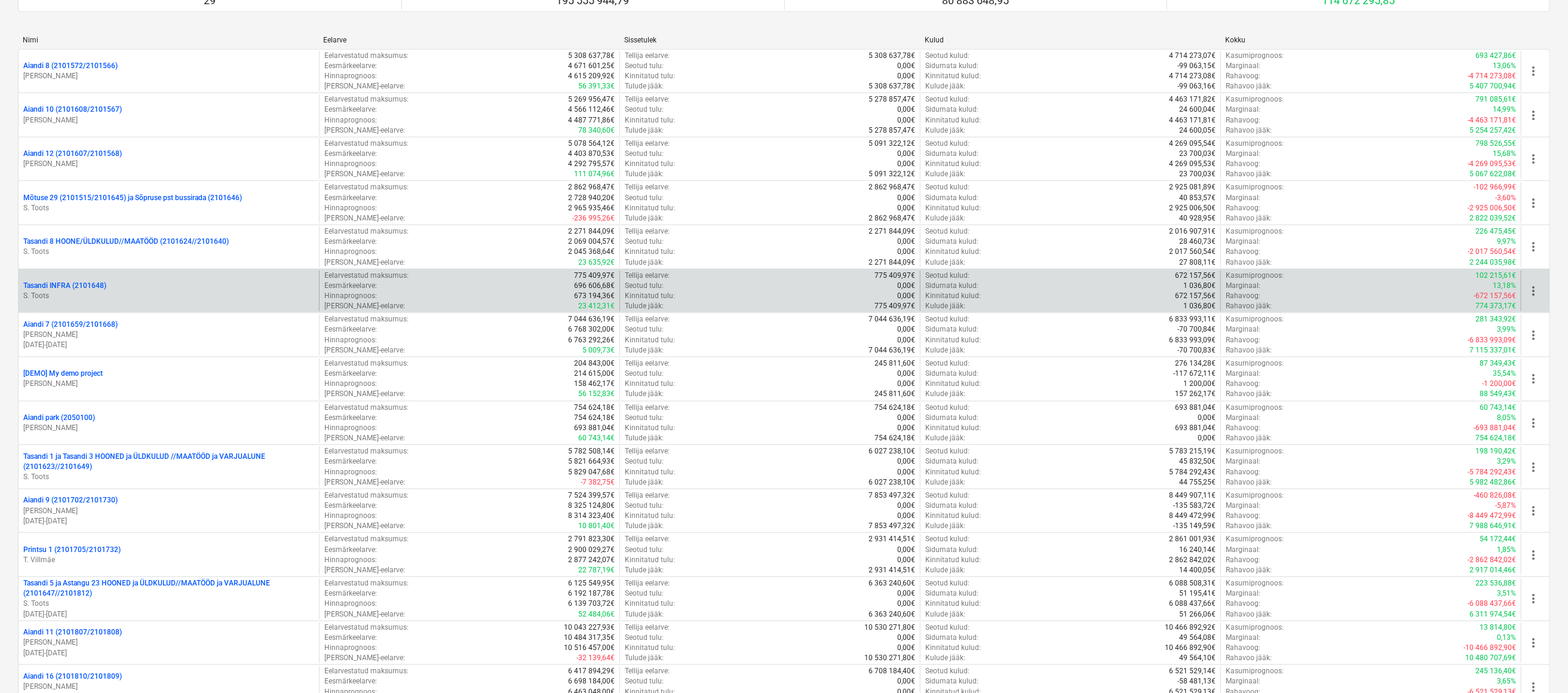
scroll to position [651, 0]
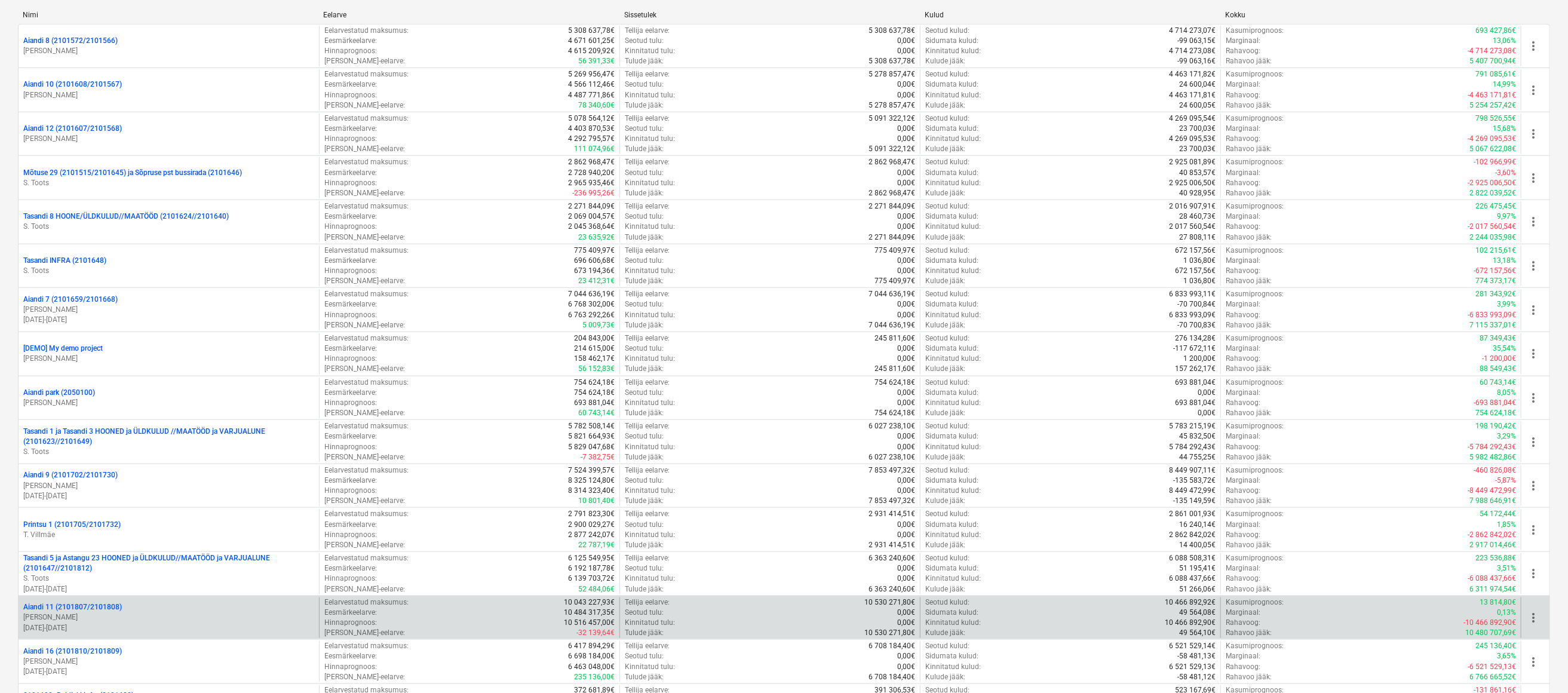
click at [96, 615] on p "[PERSON_NAME]" at bounding box center [168, 617] width 291 height 10
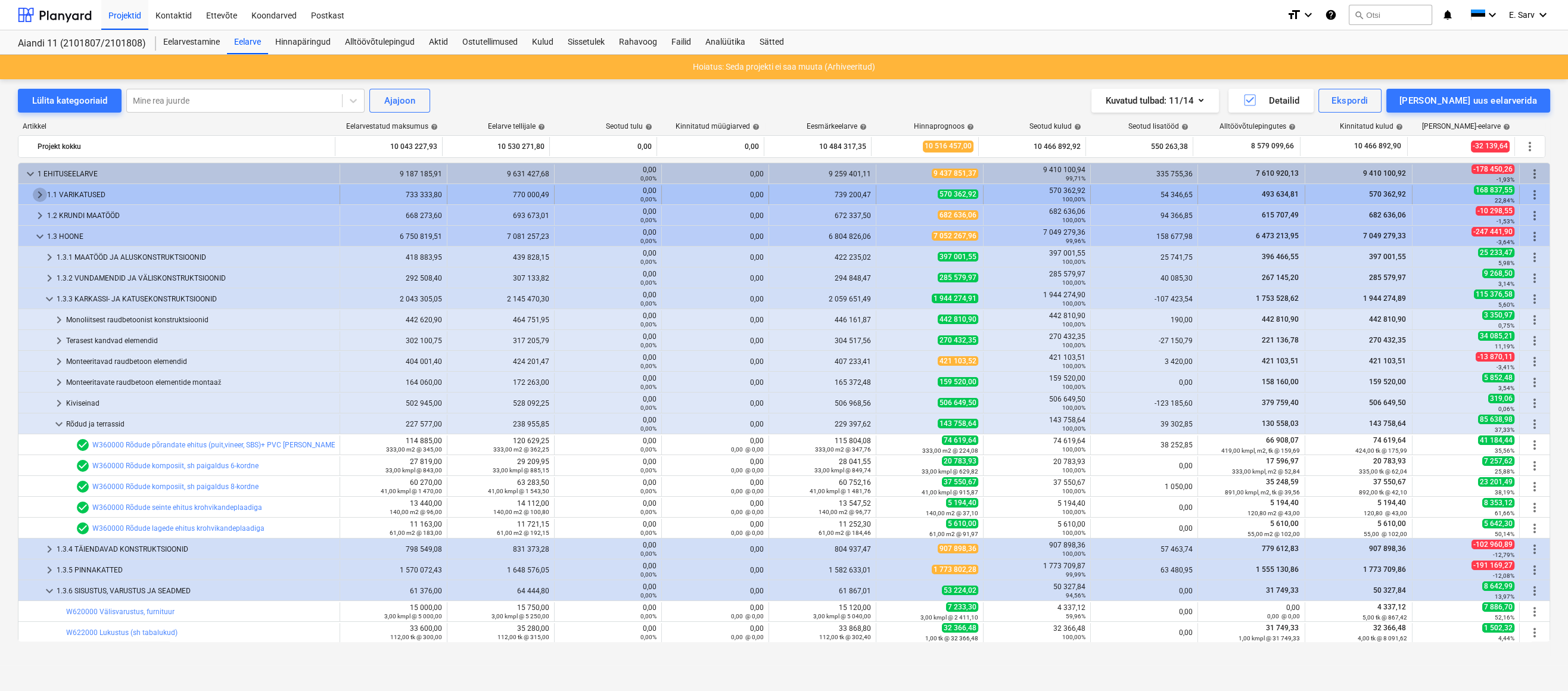
click at [38, 192] on span "keyboard_arrow_right" at bounding box center [40, 195] width 15 height 15
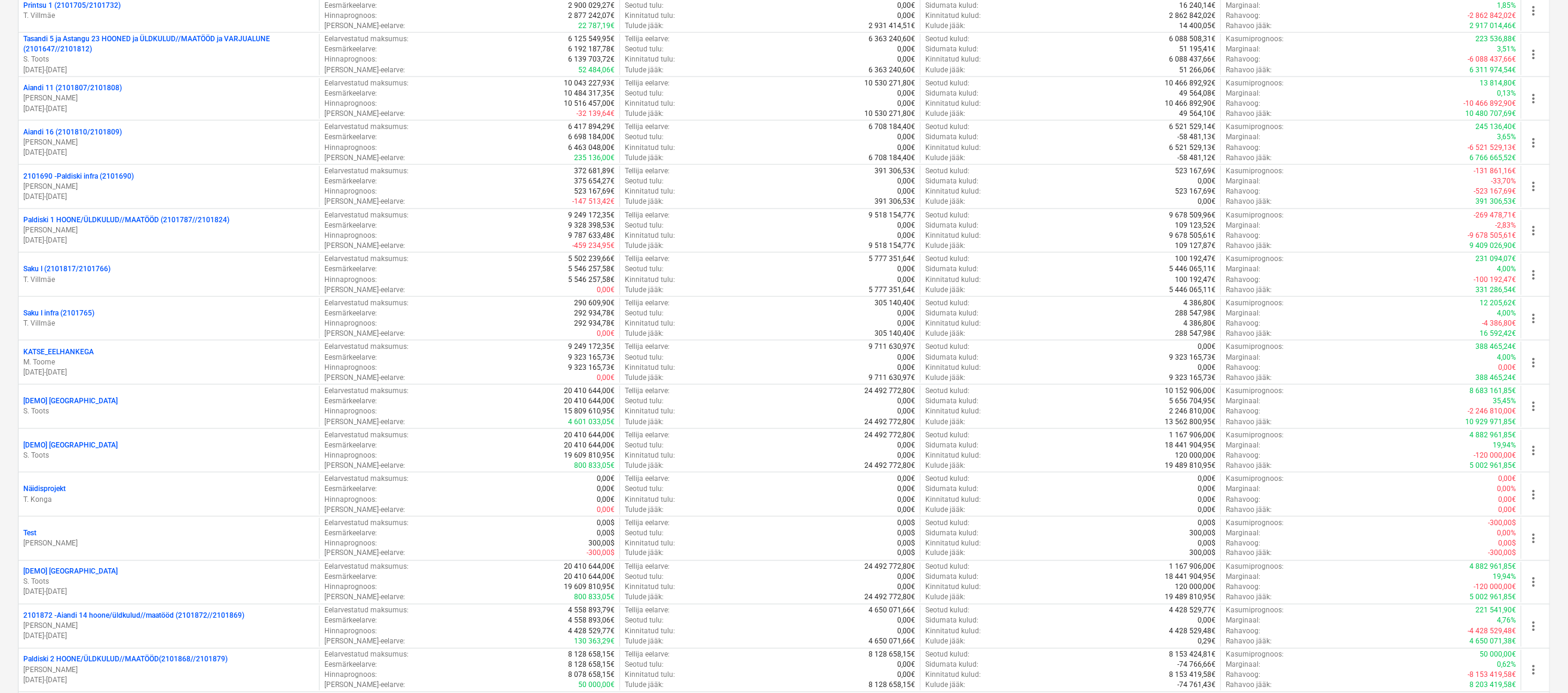
scroll to position [1196, 0]
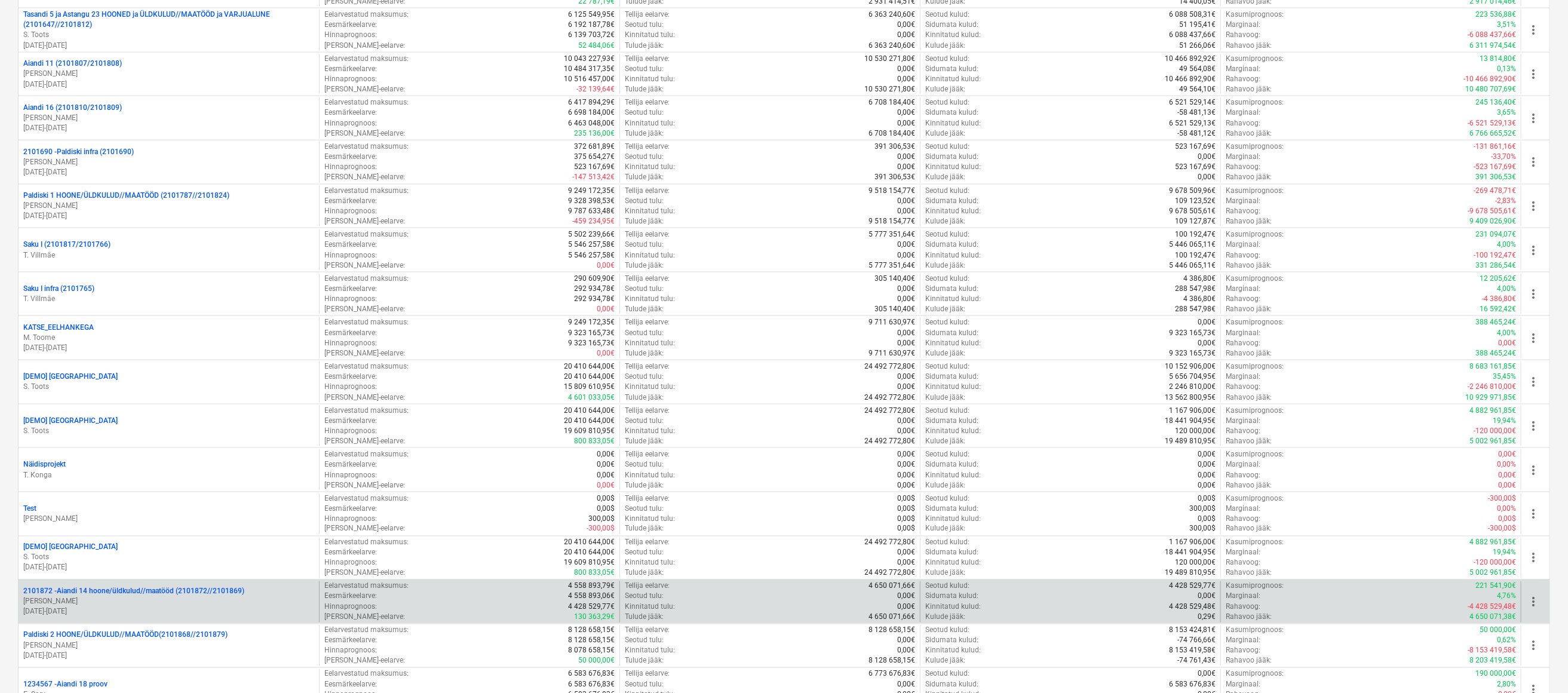
click at [130, 588] on p "2101872 - Aiandi 14 hoone/üldkulud//maatööd (2101872//2101869)" at bounding box center [133, 592] width 221 height 10
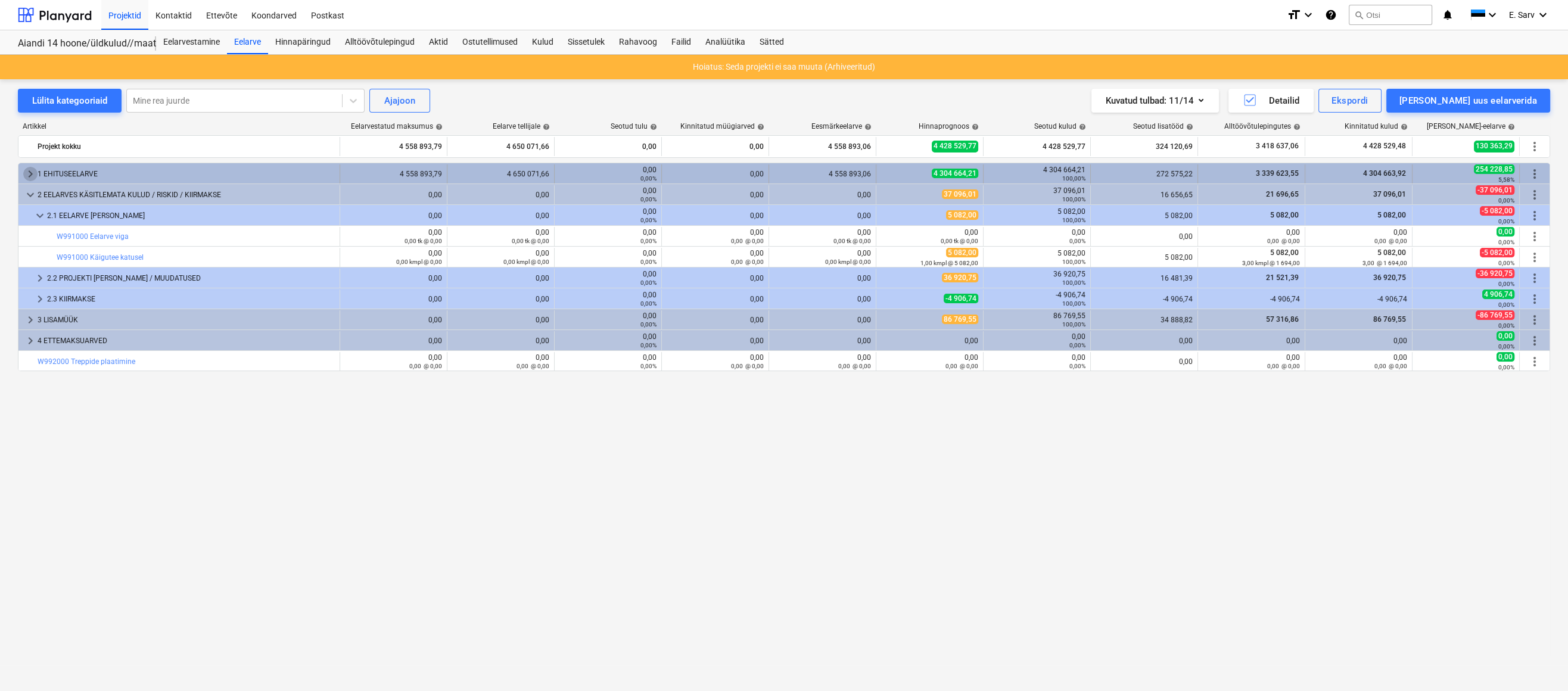
click at [32, 174] on span "keyboard_arrow_right" at bounding box center [30, 174] width 15 height 15
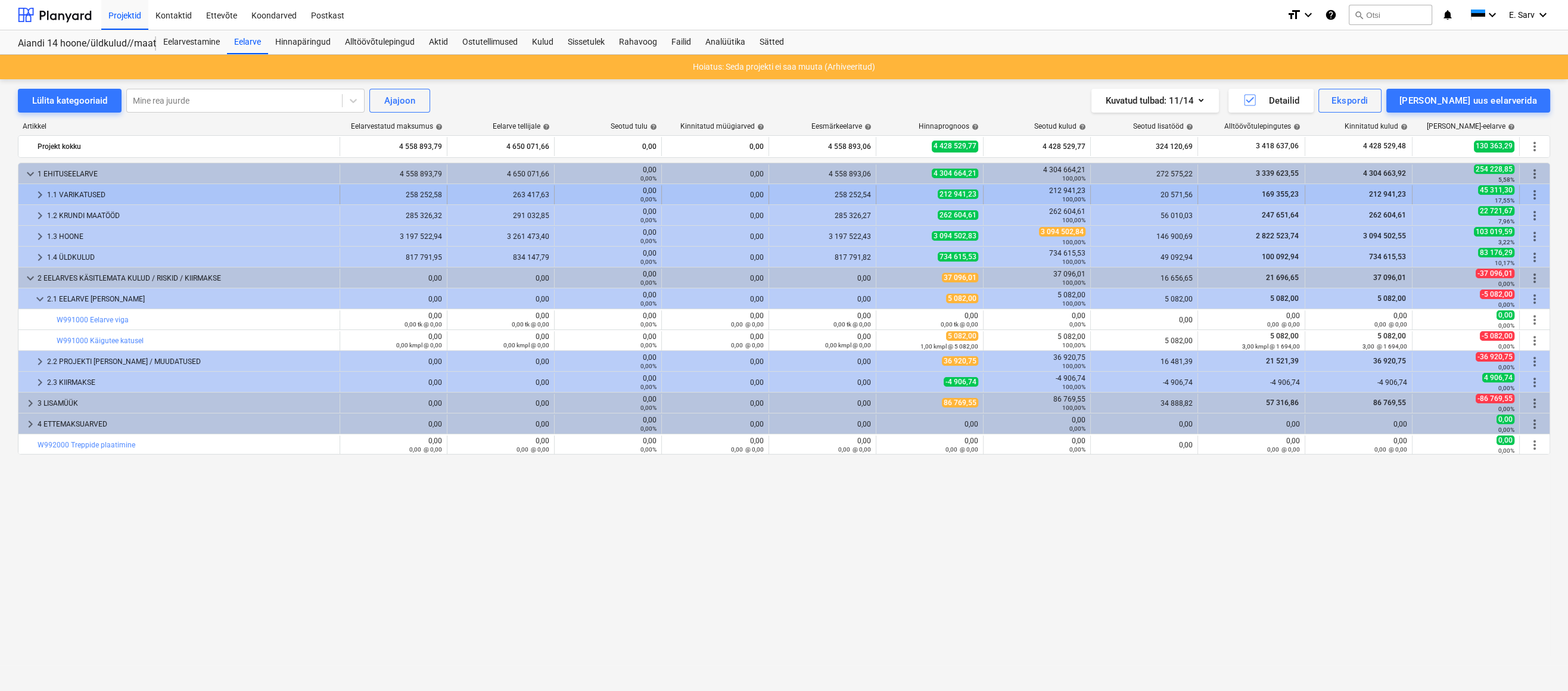
click at [38, 195] on span "keyboard_arrow_right" at bounding box center [40, 195] width 15 height 15
